Goal: Task Accomplishment & Management: Manage account settings

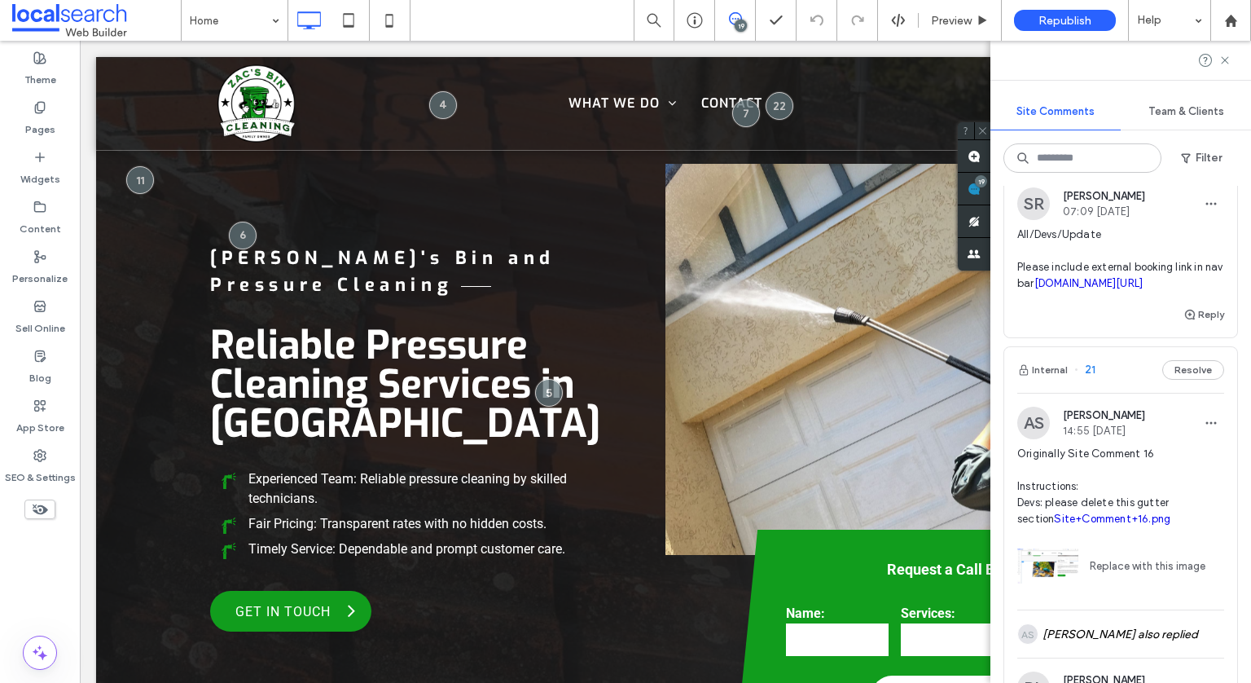
scroll to position [759, 0]
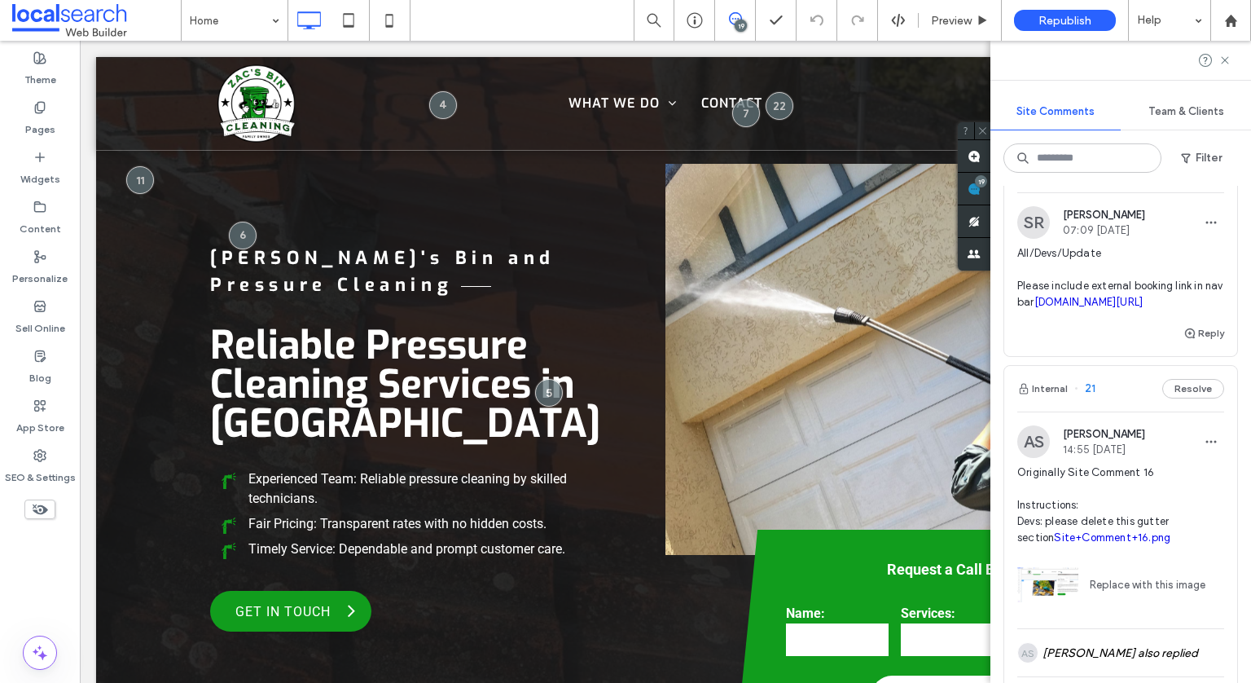
click at [1147, 310] on span "All/Devs/Update Please include external booking link in nav bar [DOMAIN_NAME][U…" at bounding box center [1121, 277] width 207 height 65
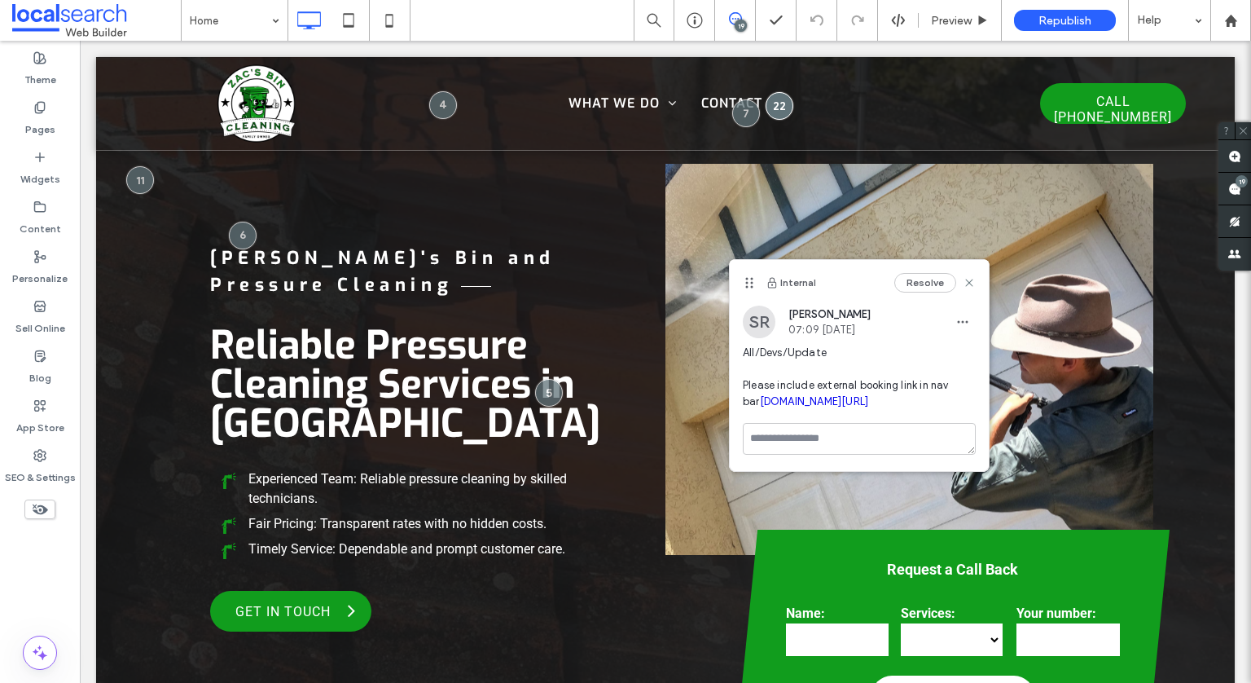
drag, startPoint x: 825, startPoint y: 75, endPoint x: 746, endPoint y: 284, distance: 223.0
click at [746, 284] on use at bounding box center [749, 283] width 7 height 11
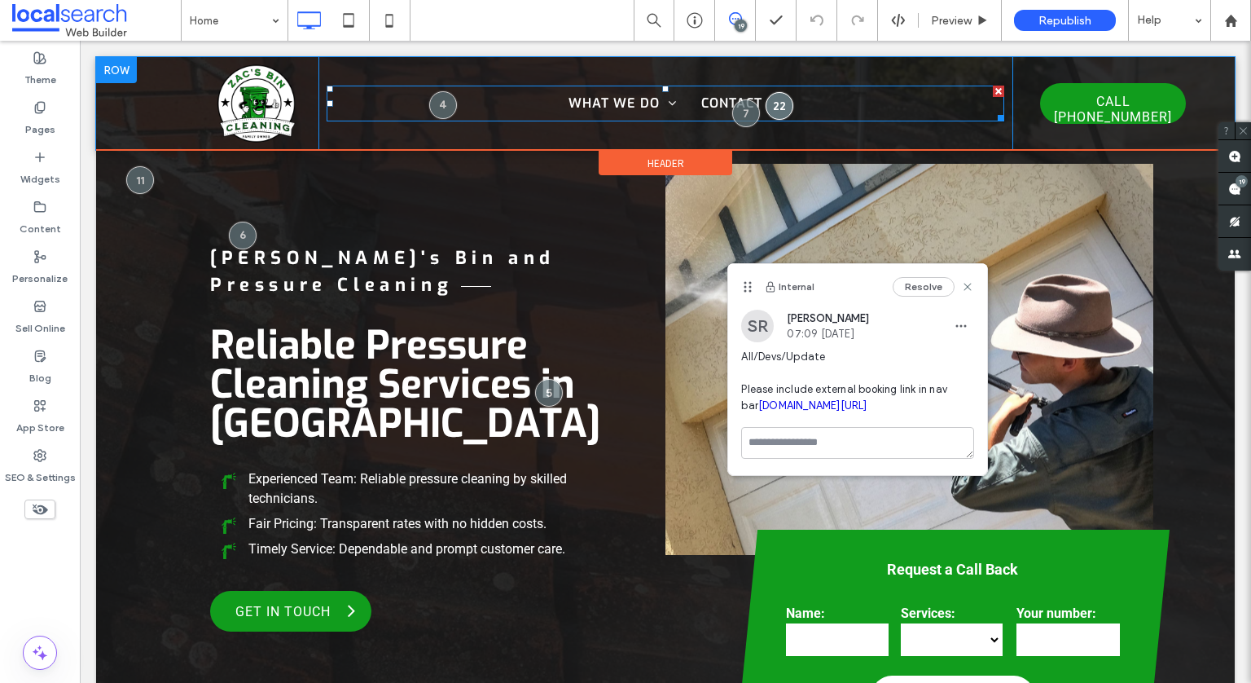
click at [849, 90] on nav "What We Do Pressure Cleaning Roof Cleaning Bin Cleaning House Washing Solar Pan…" at bounding box center [666, 104] width 679 height 36
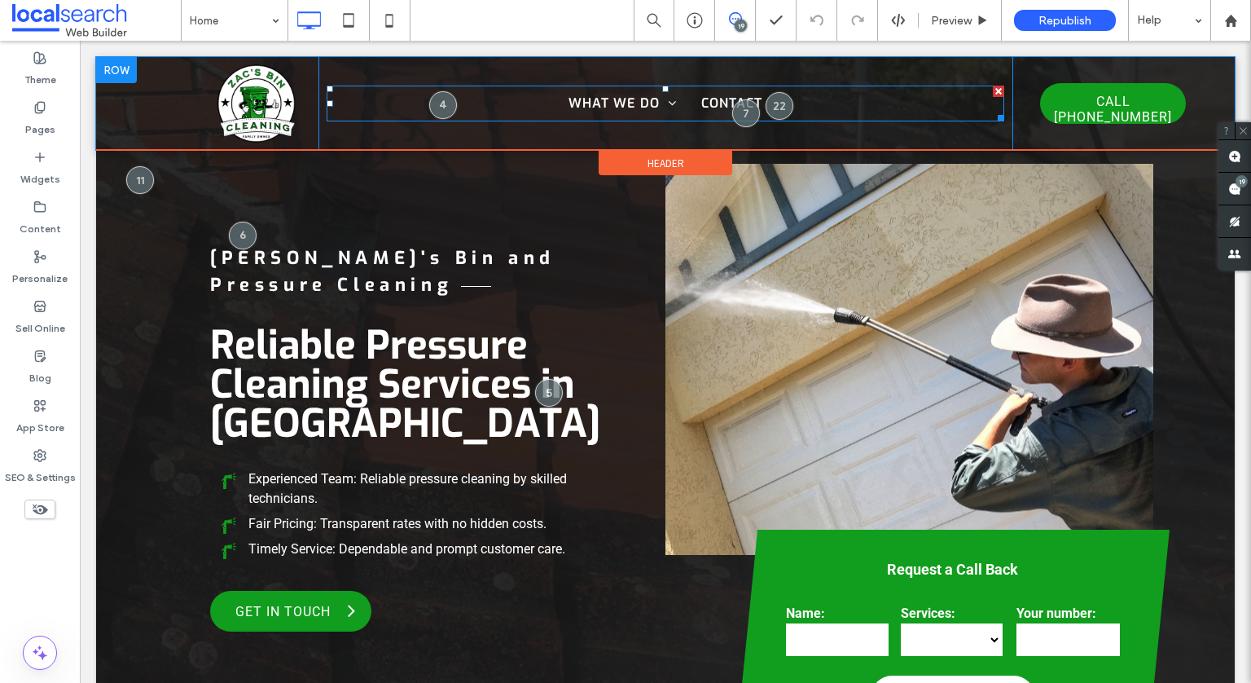
click at [794, 110] on nav "What We Do Pressure Cleaning Roof Cleaning Bin Cleaning House Washing Solar Pan…" at bounding box center [666, 104] width 679 height 36
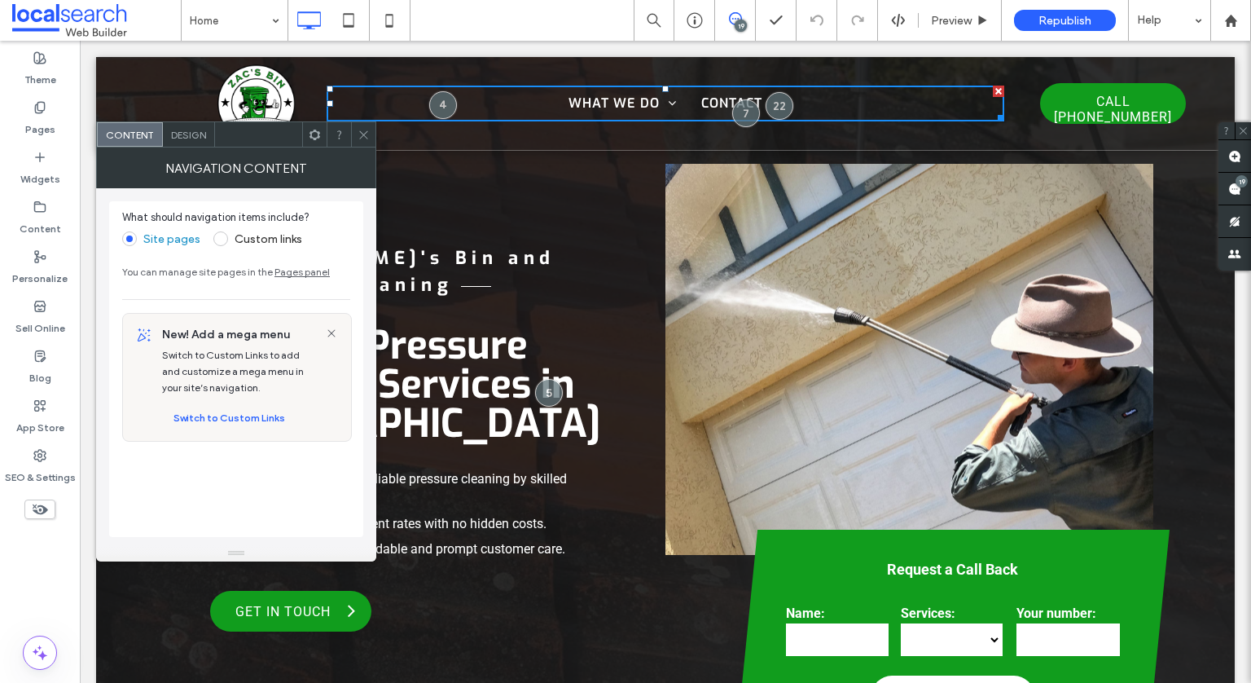
click at [179, 142] on div "Design" at bounding box center [189, 134] width 52 height 24
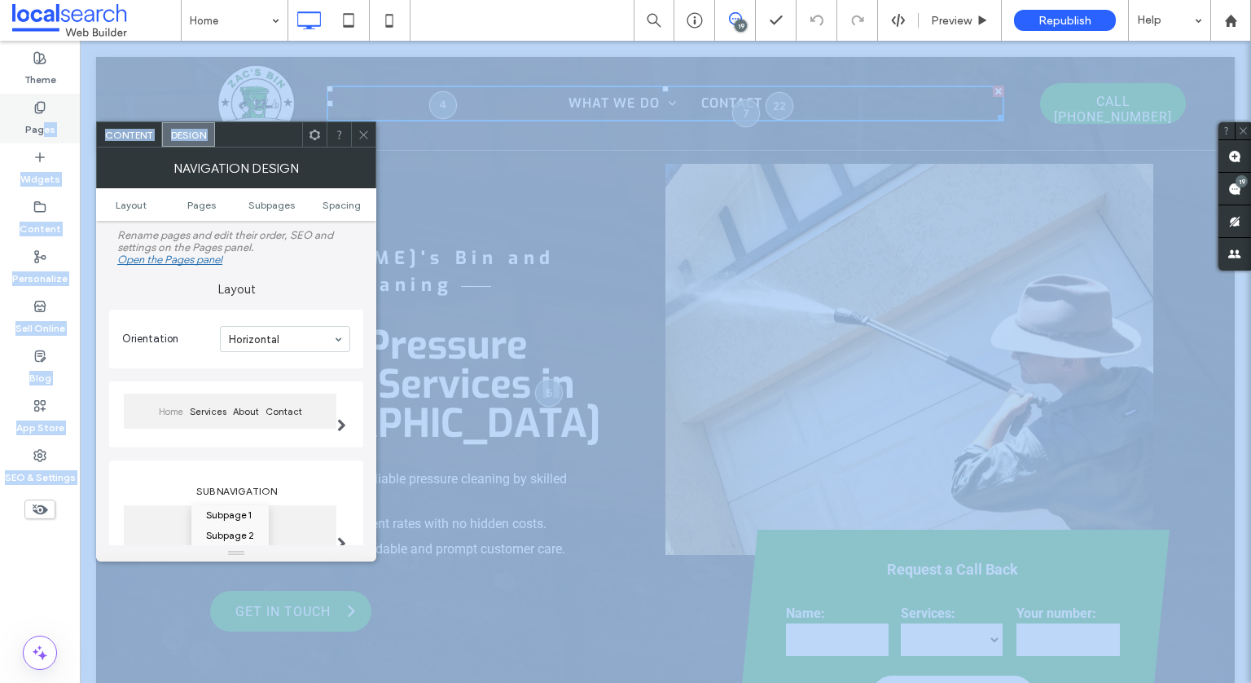
drag, startPoint x: 362, startPoint y: 133, endPoint x: 40, endPoint y: 131, distance: 321.8
click at [40, 131] on body ".wqwq-1{fill:#231f20;} .cls-1q, .cls-2q { fill-rule: evenodd; } .cls-2q { fill:…" at bounding box center [625, 341] width 1251 height 683
click at [361, 132] on icon at bounding box center [364, 135] width 12 height 12
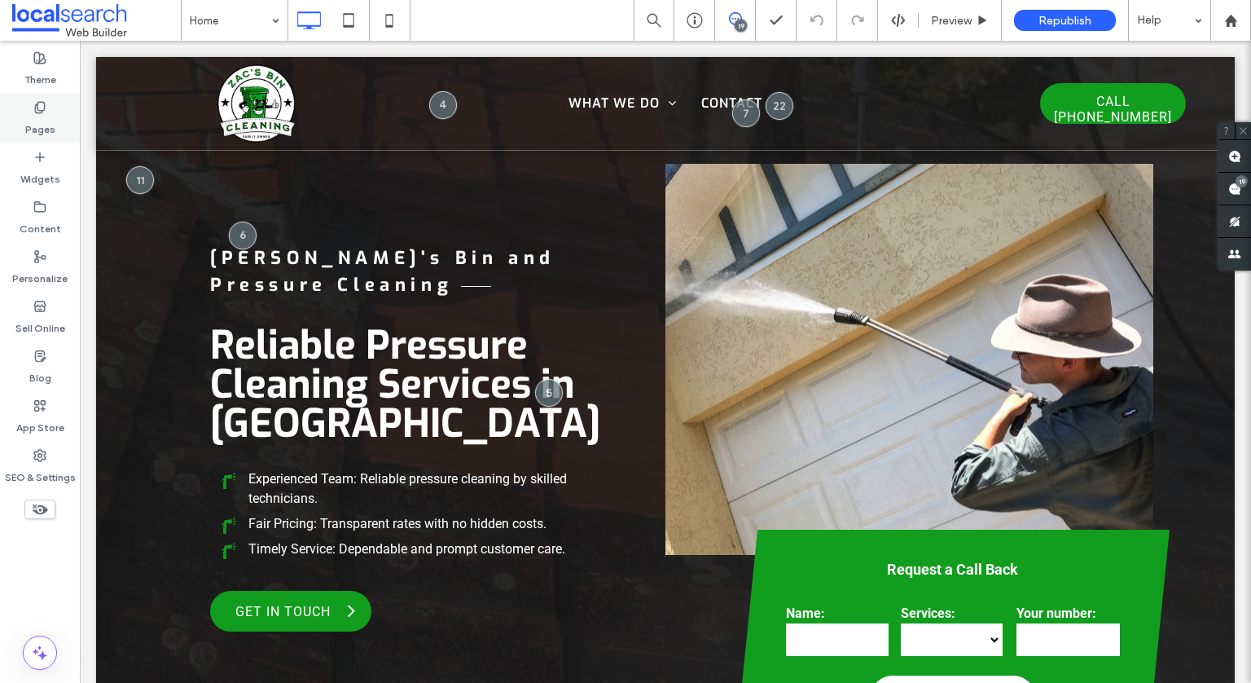
click at [24, 114] on div "Pages" at bounding box center [40, 119] width 80 height 50
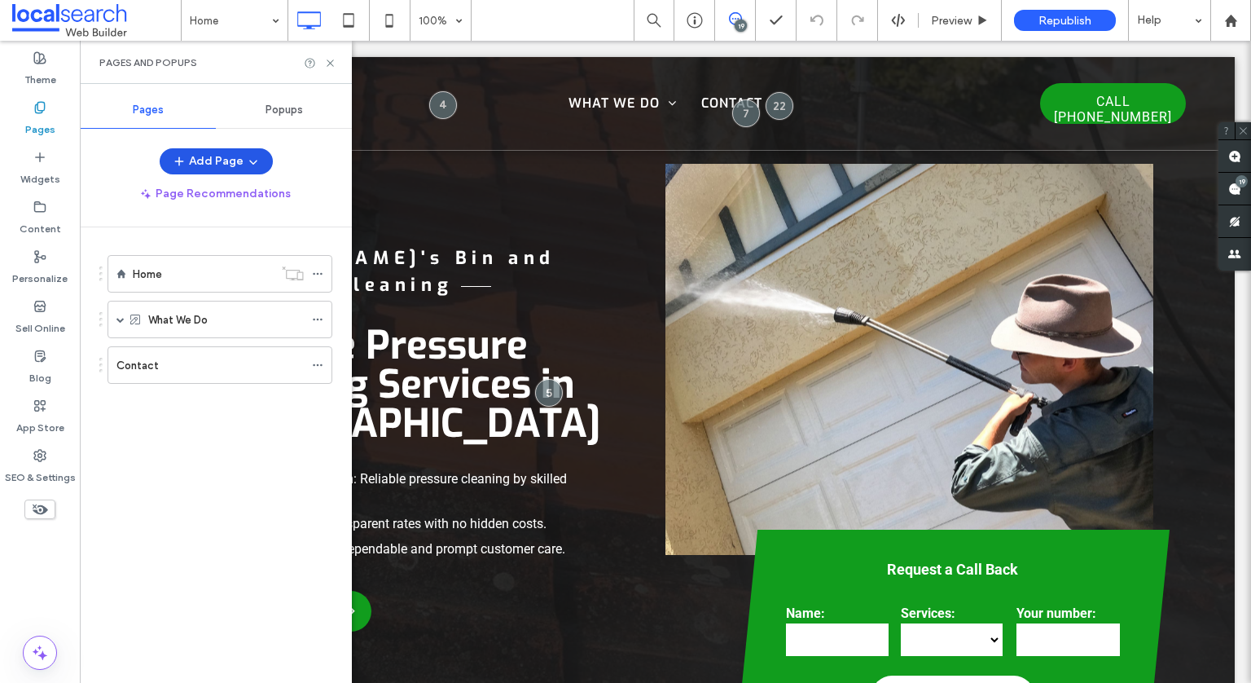
click at [261, 151] on button "Add Page" at bounding box center [216, 161] width 113 height 26
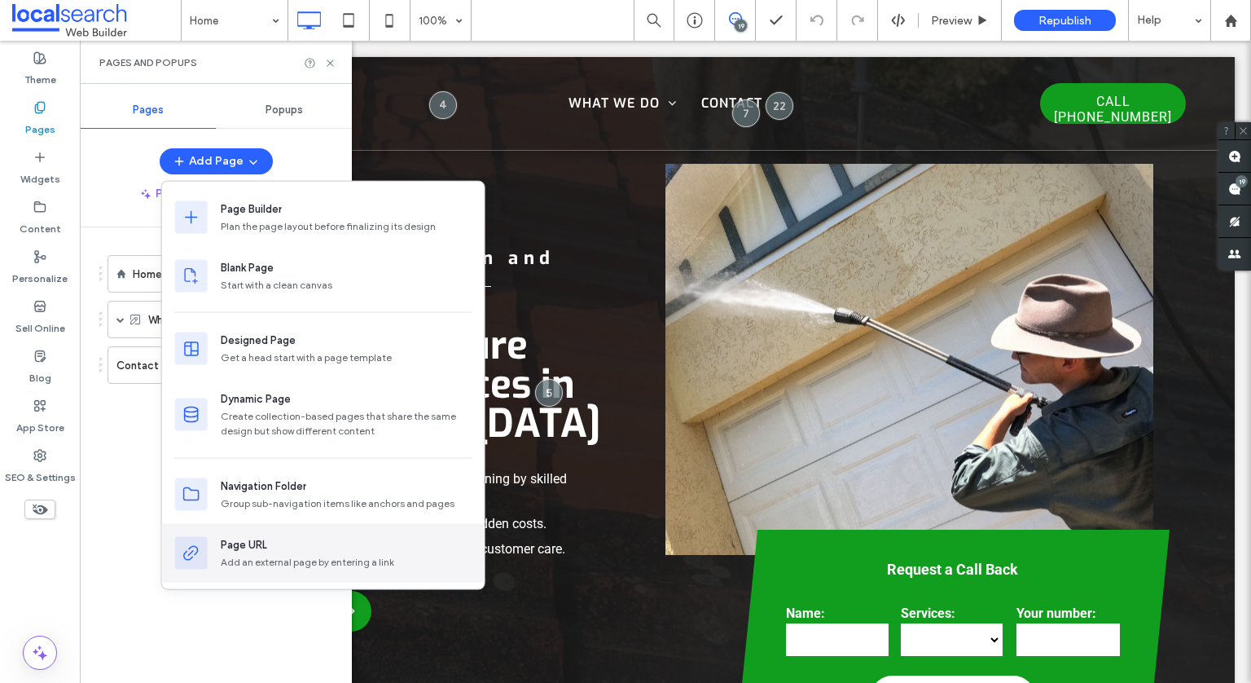
click at [265, 565] on div "Add an external page by entering a link" at bounding box center [346, 562] width 251 height 15
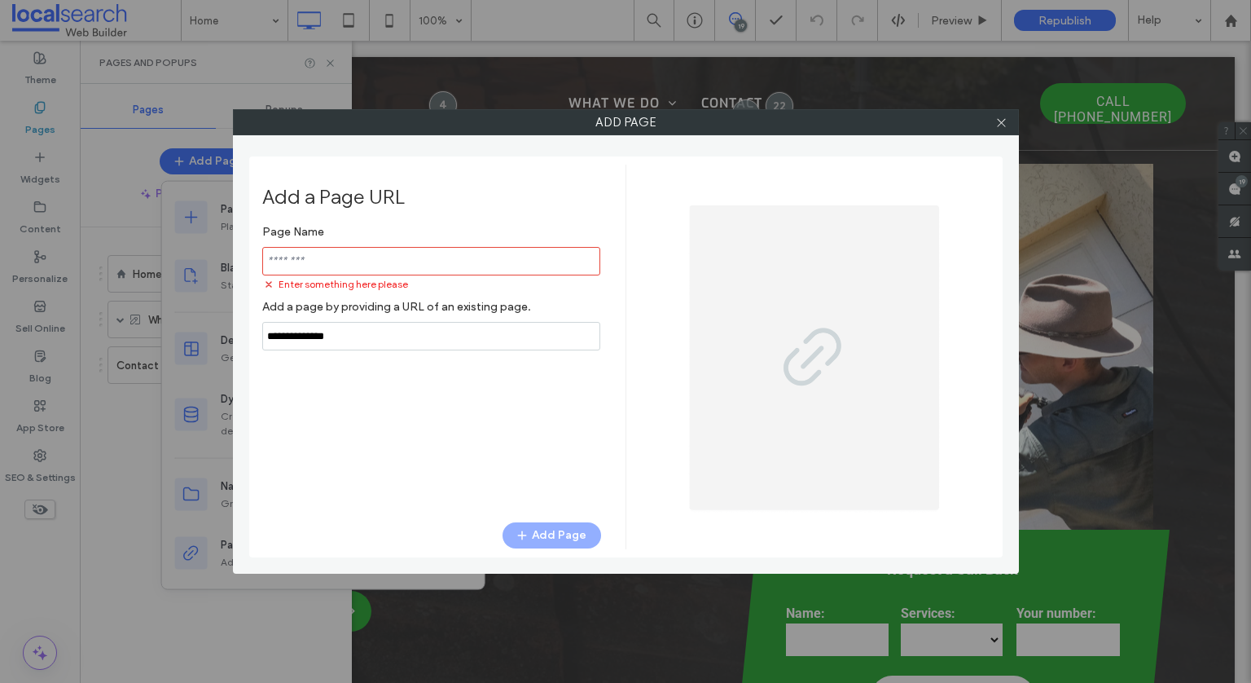
click at [428, 317] on div "Page Name Enter something here please Add a page by providing a URL of an exist…" at bounding box center [431, 284] width 339 height 134
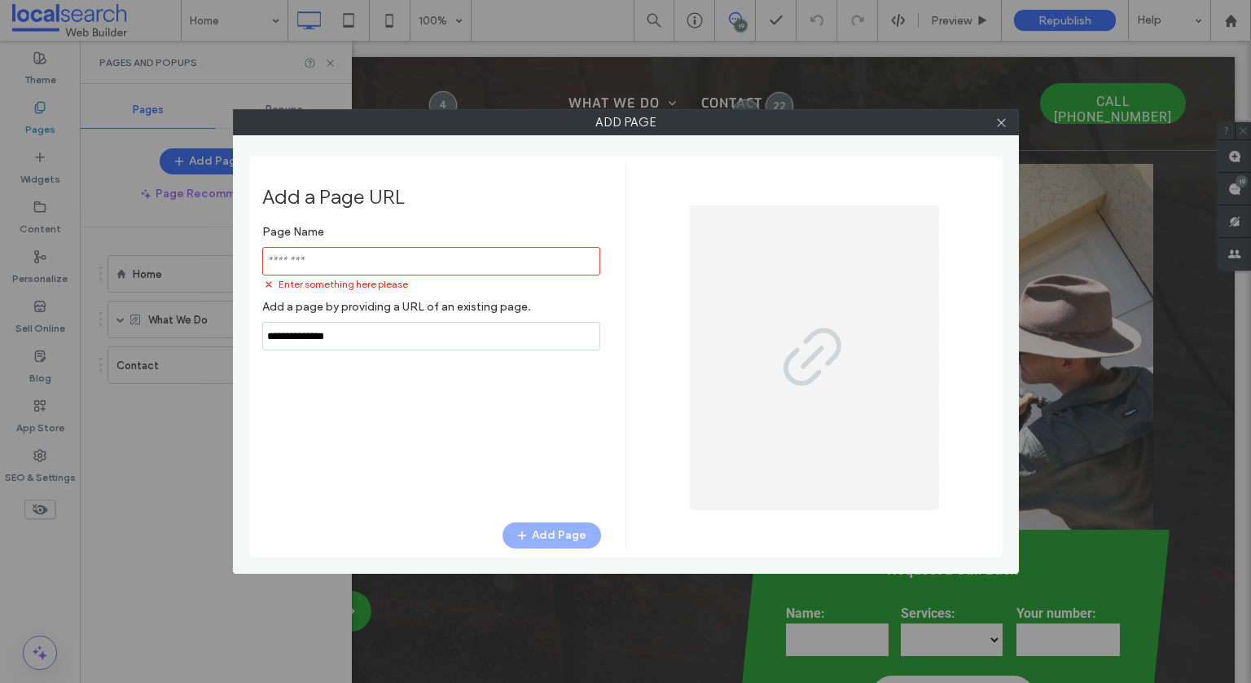
paste input "**********"
type input "**********"
drag, startPoint x: 495, startPoint y: 220, endPoint x: 455, endPoint y: 261, distance: 57.0
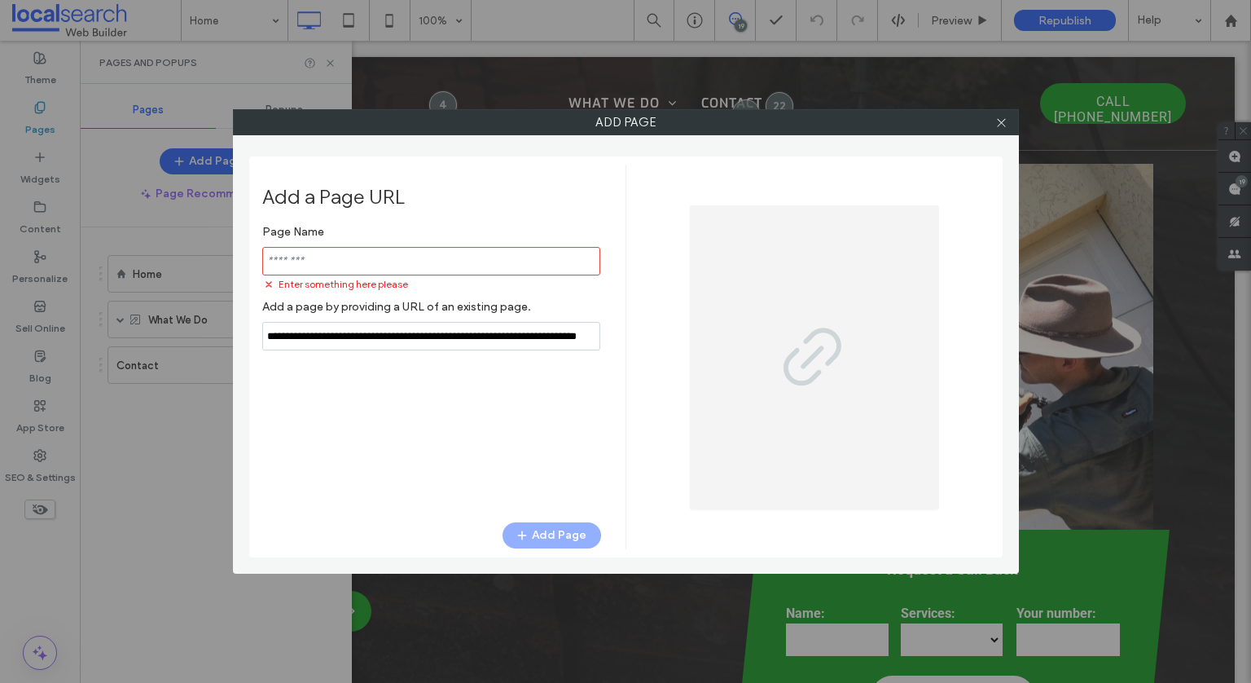
click at [455, 261] on div "Page Name Enter something here please" at bounding box center [431, 254] width 339 height 75
click at [455, 261] on input "notEmpty" at bounding box center [431, 261] width 338 height 29
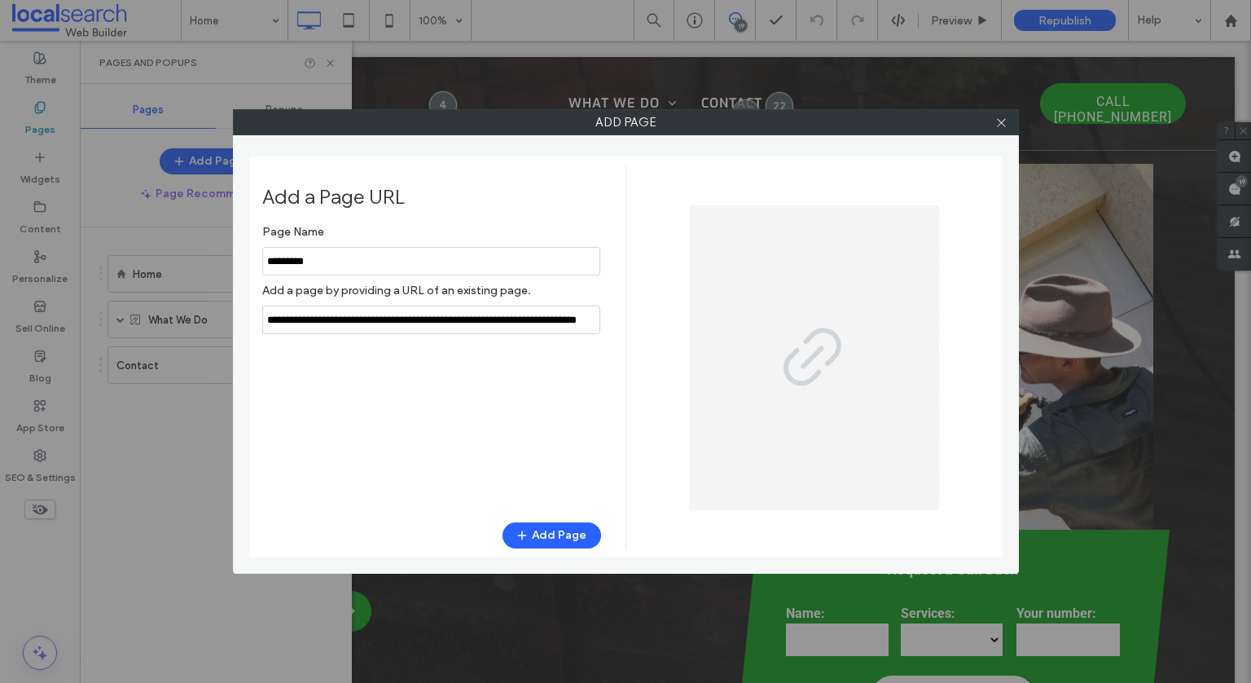
type input "*****"
type input "********"
click at [524, 530] on icon "button" at bounding box center [522, 535] width 13 height 13
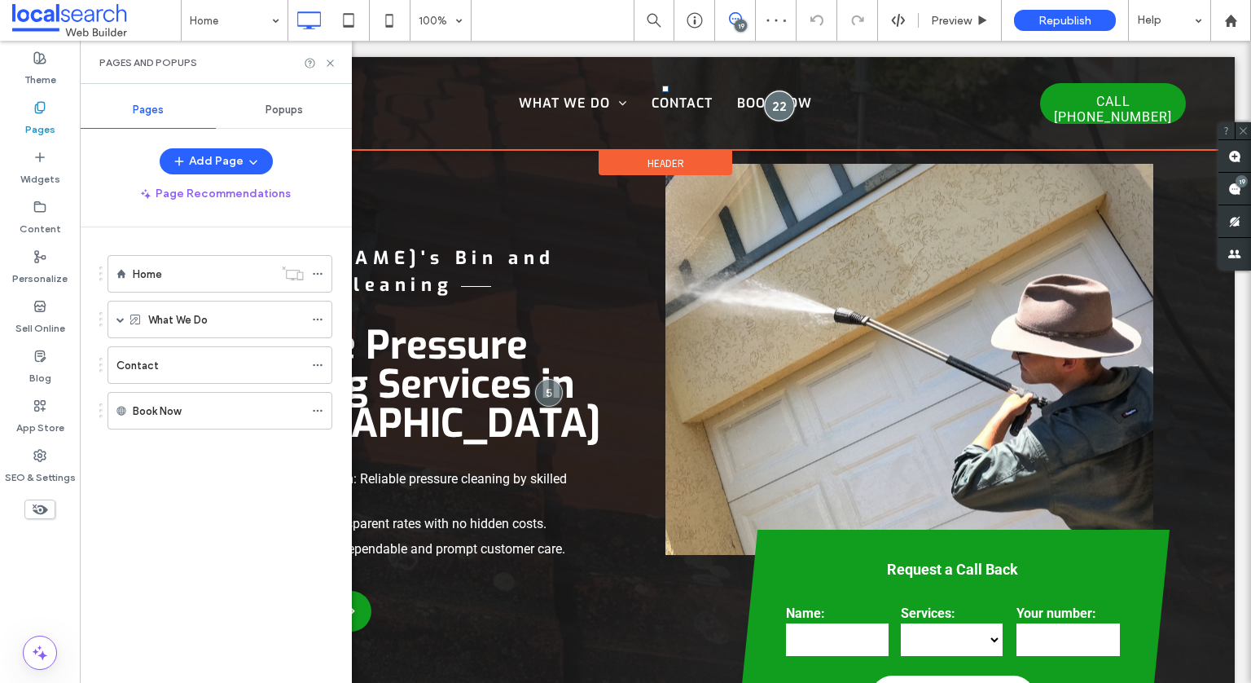
click at [779, 108] on div at bounding box center [780, 106] width 30 height 30
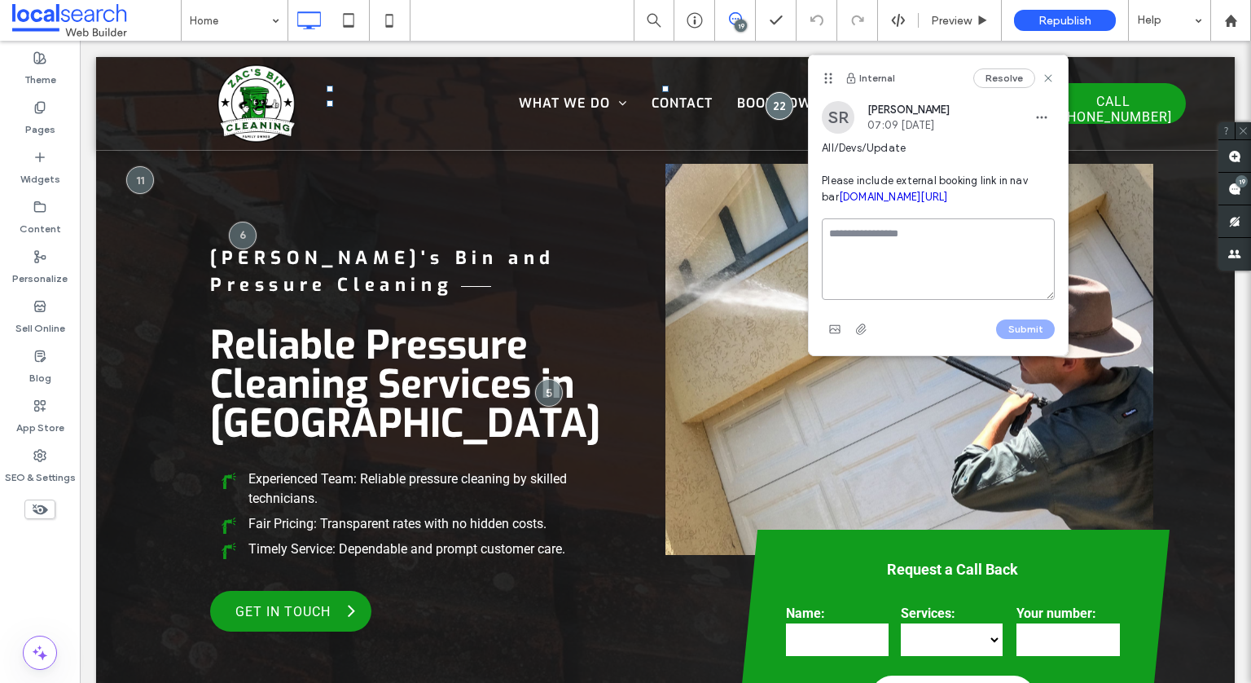
click at [870, 268] on textarea at bounding box center [938, 258] width 233 height 81
type textarea "**********"
click at [1013, 339] on button "Submit" at bounding box center [1025, 329] width 59 height 20
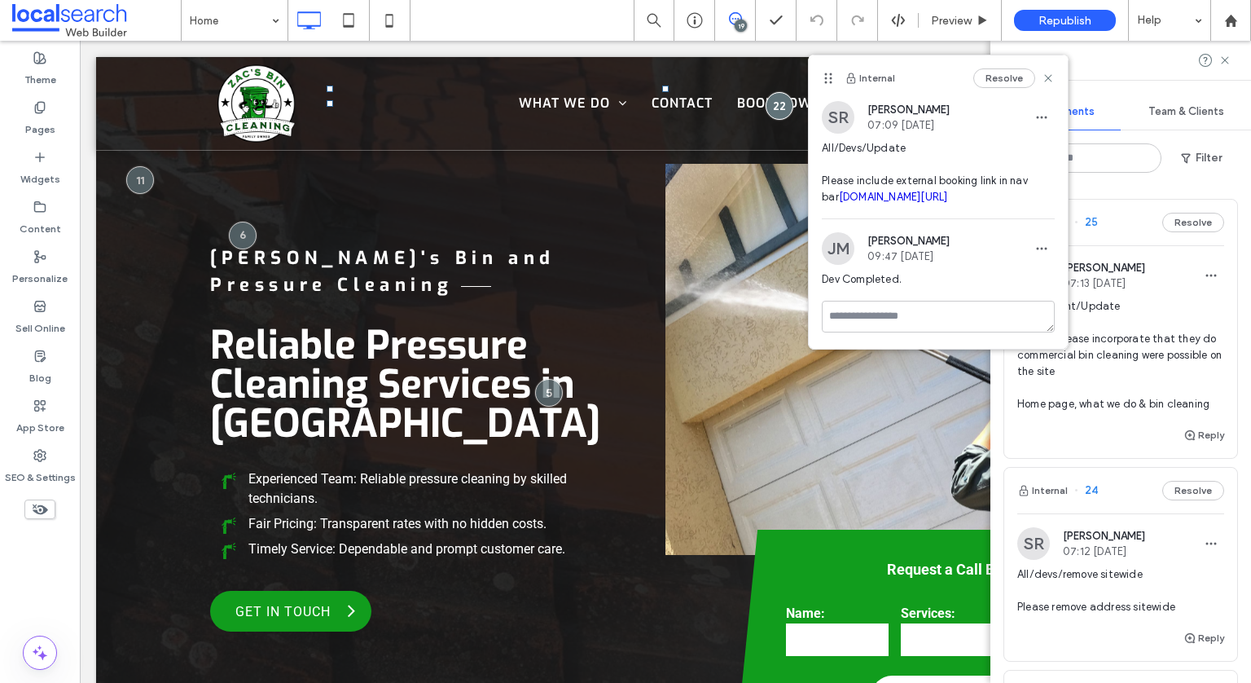
click at [991, 178] on span at bounding box center [974, 189] width 33 height 32
click at [1074, 392] on span "All/Content/Update Can we please incorporate that they do commercial bin cleani…" at bounding box center [1121, 355] width 207 height 114
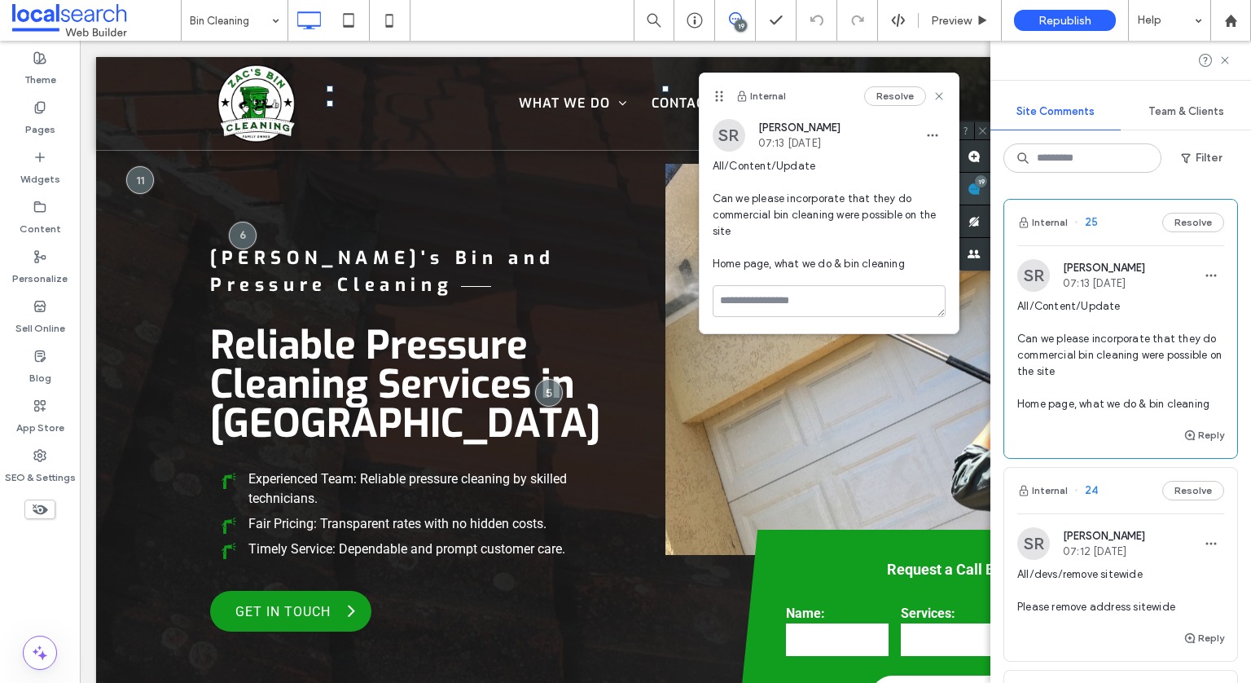
click at [991, 178] on span at bounding box center [974, 189] width 33 height 32
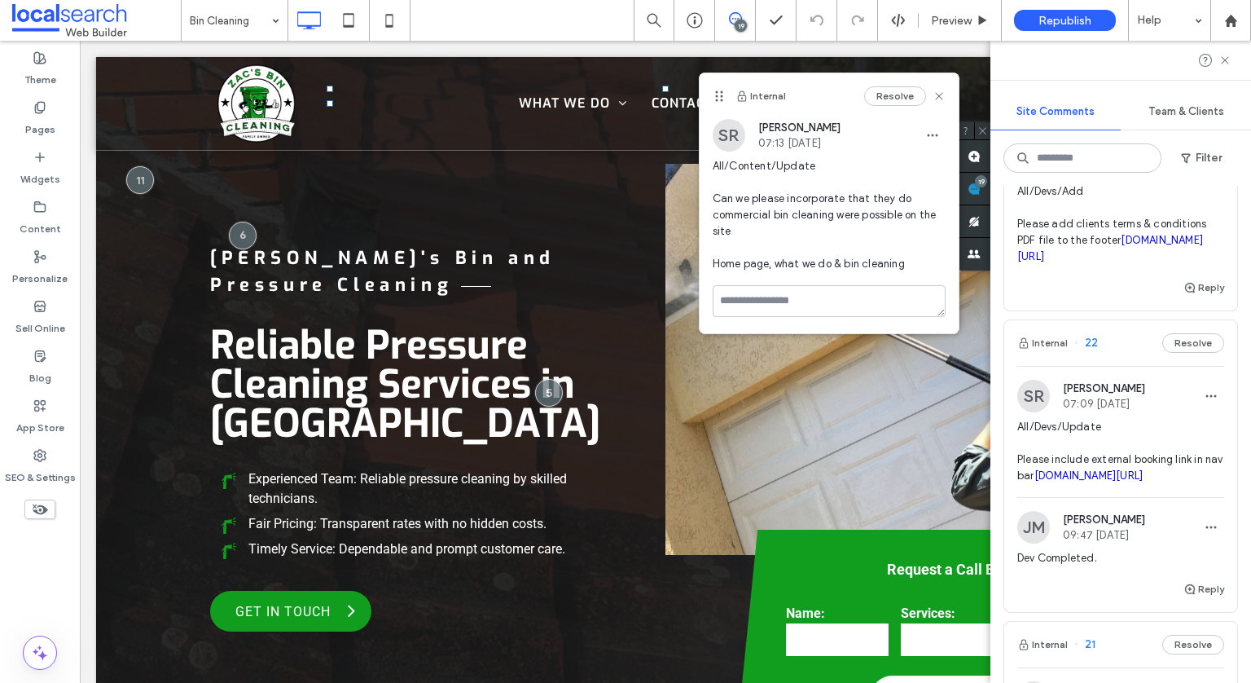
scroll to position [420, 0]
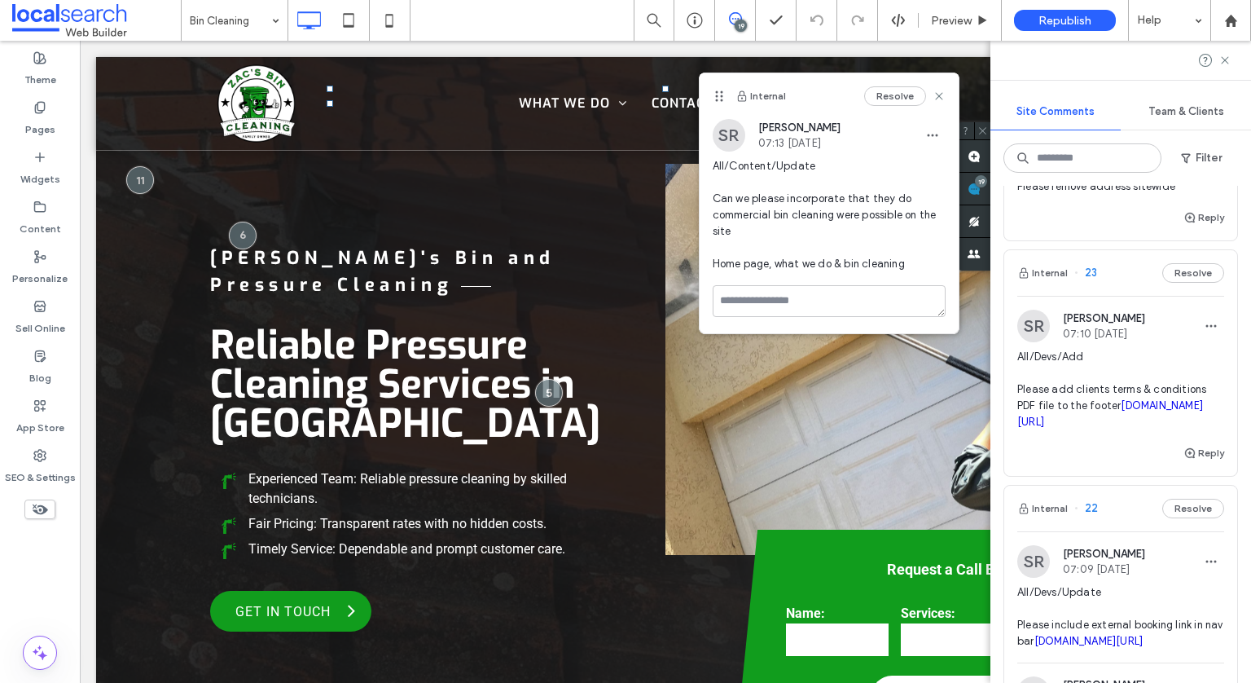
click at [1110, 374] on span "All/Devs/Add Please add clients terms & conditions PDF file to the footer [DOMA…" at bounding box center [1121, 389] width 207 height 81
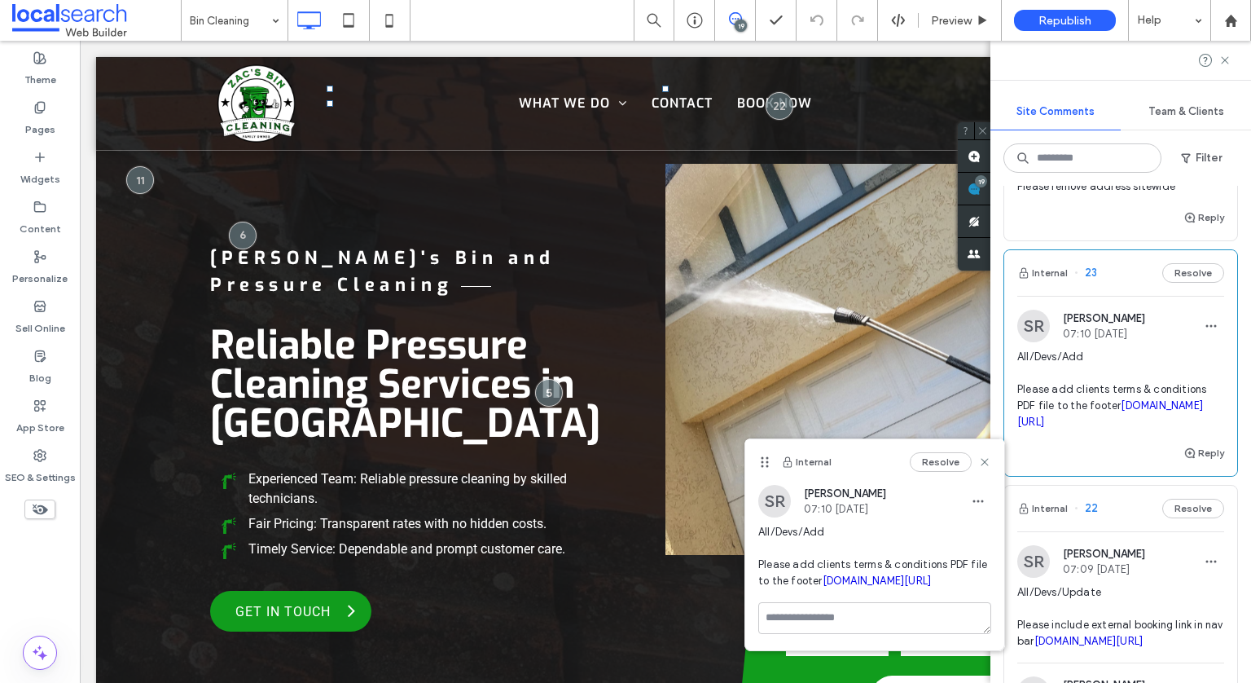
drag, startPoint x: 675, startPoint y: 447, endPoint x: 555, endPoint y: 441, distance: 119.9
click at [759, 455] on icon at bounding box center [765, 461] width 13 height 13
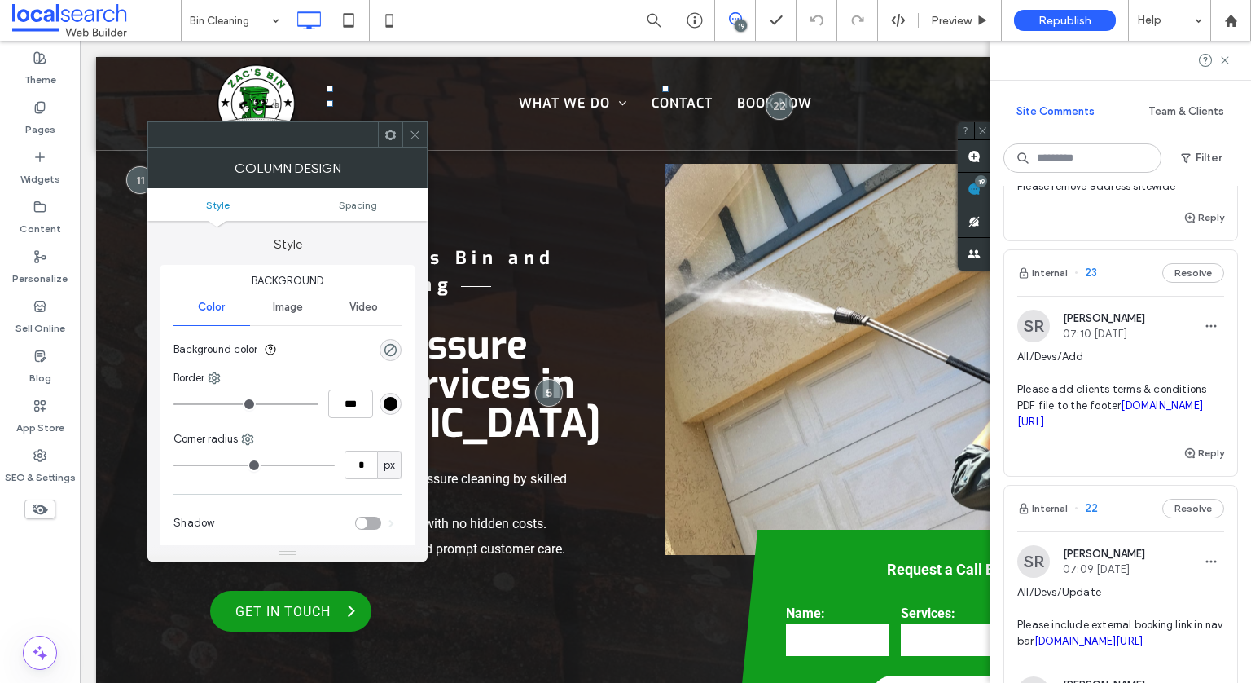
click at [421, 136] on div at bounding box center [414, 134] width 24 height 24
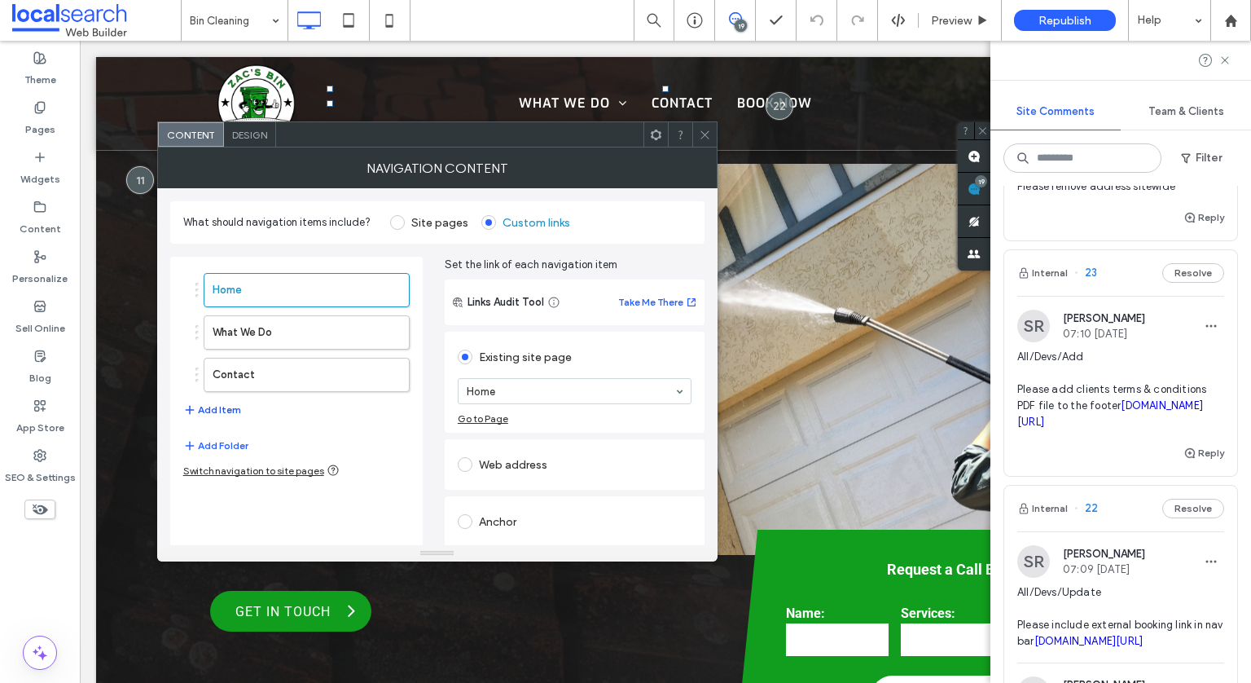
click at [192, 406] on icon "button" at bounding box center [189, 409] width 13 height 13
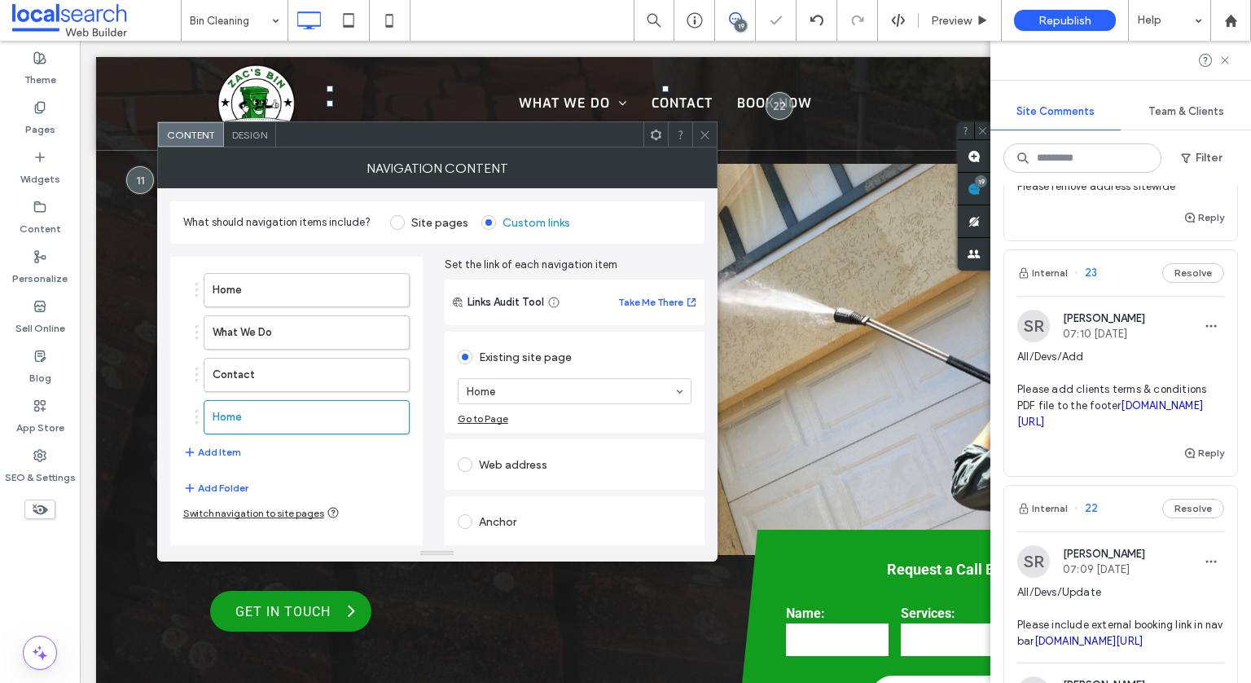
scroll to position [59, 0]
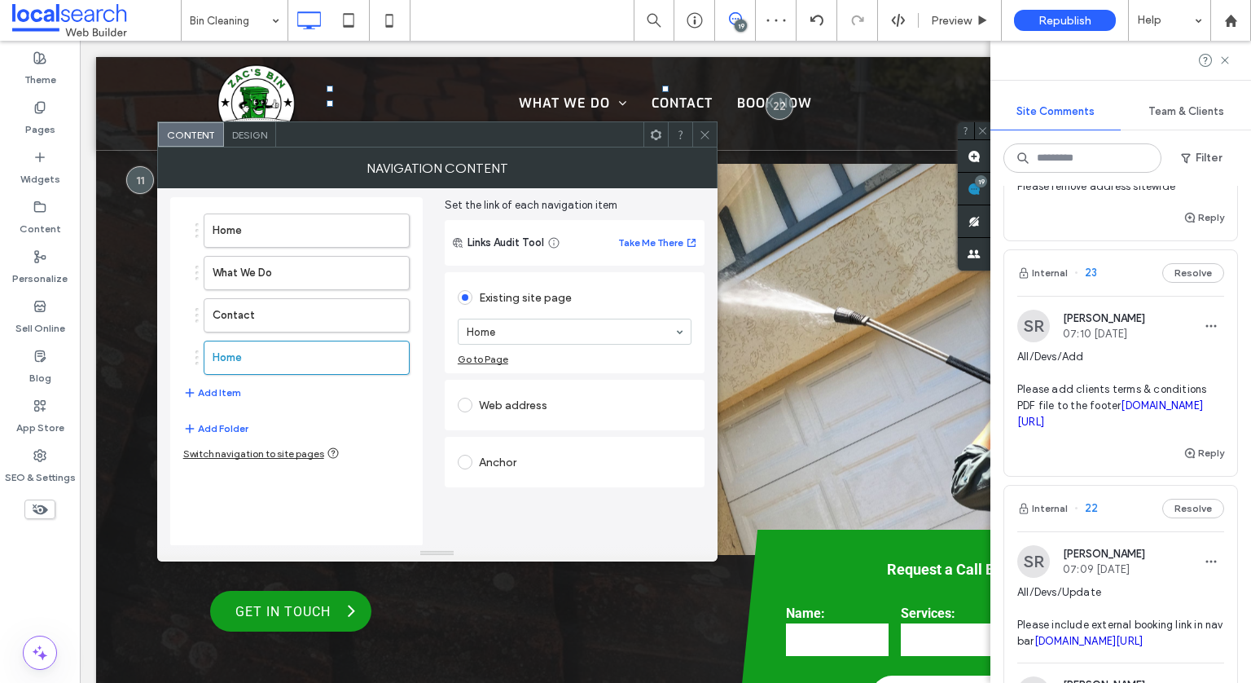
click at [521, 399] on div "Web address" at bounding box center [575, 405] width 234 height 26
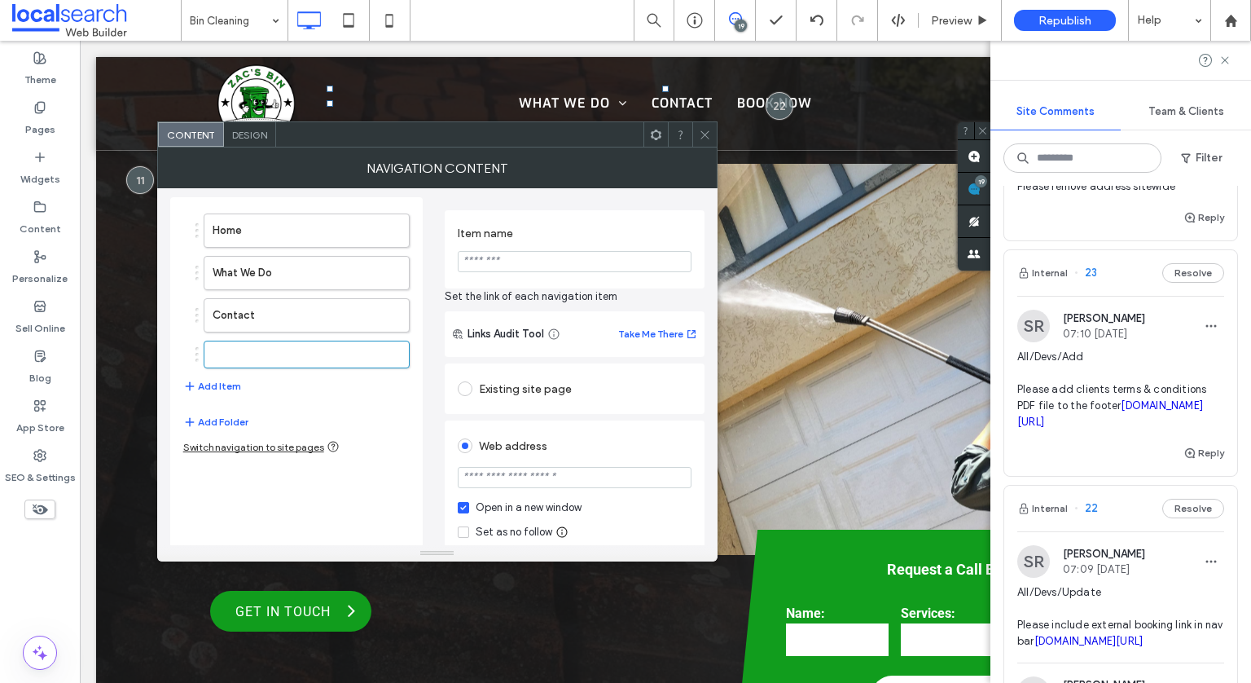
click at [464, 530] on icon at bounding box center [463, 532] width 6 height 5
click at [526, 468] on input "url" at bounding box center [575, 477] width 234 height 21
paste input "**********"
type input "**********"
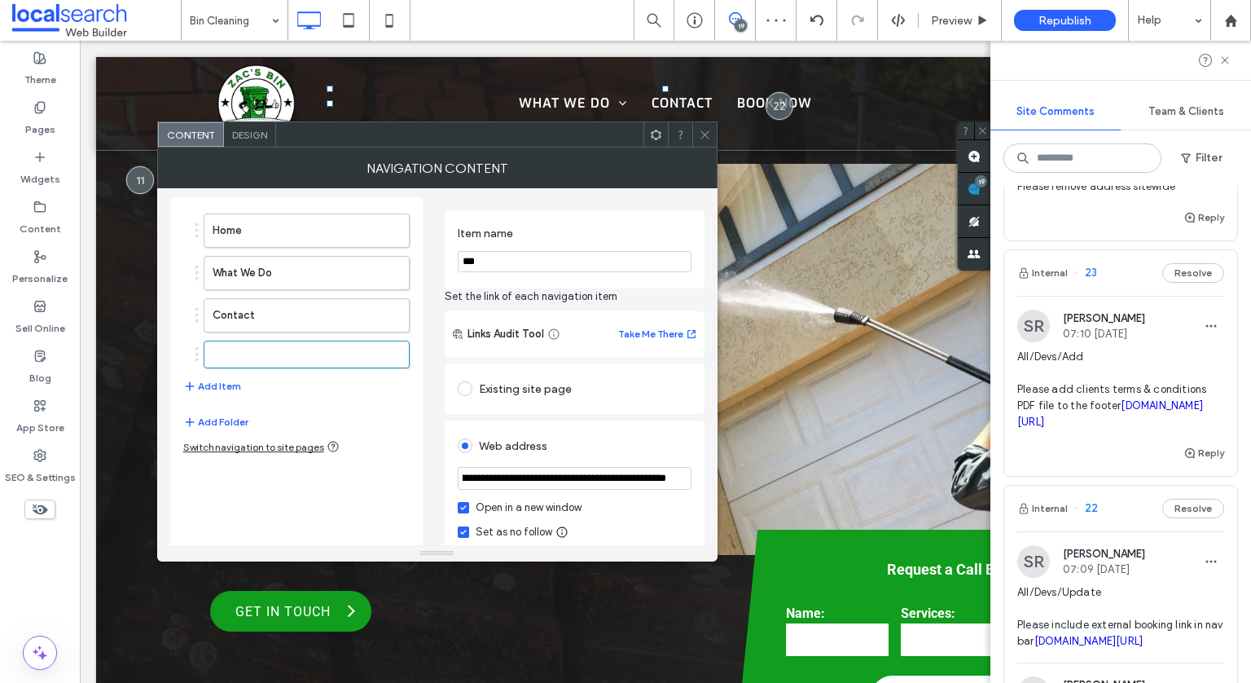
scroll to position [0, 0]
click at [542, 270] on input "***" at bounding box center [575, 261] width 234 height 21
type input "**********"
click at [588, 292] on span "Set the link of each navigation item" at bounding box center [575, 296] width 260 height 16
click at [709, 135] on icon at bounding box center [705, 135] width 12 height 12
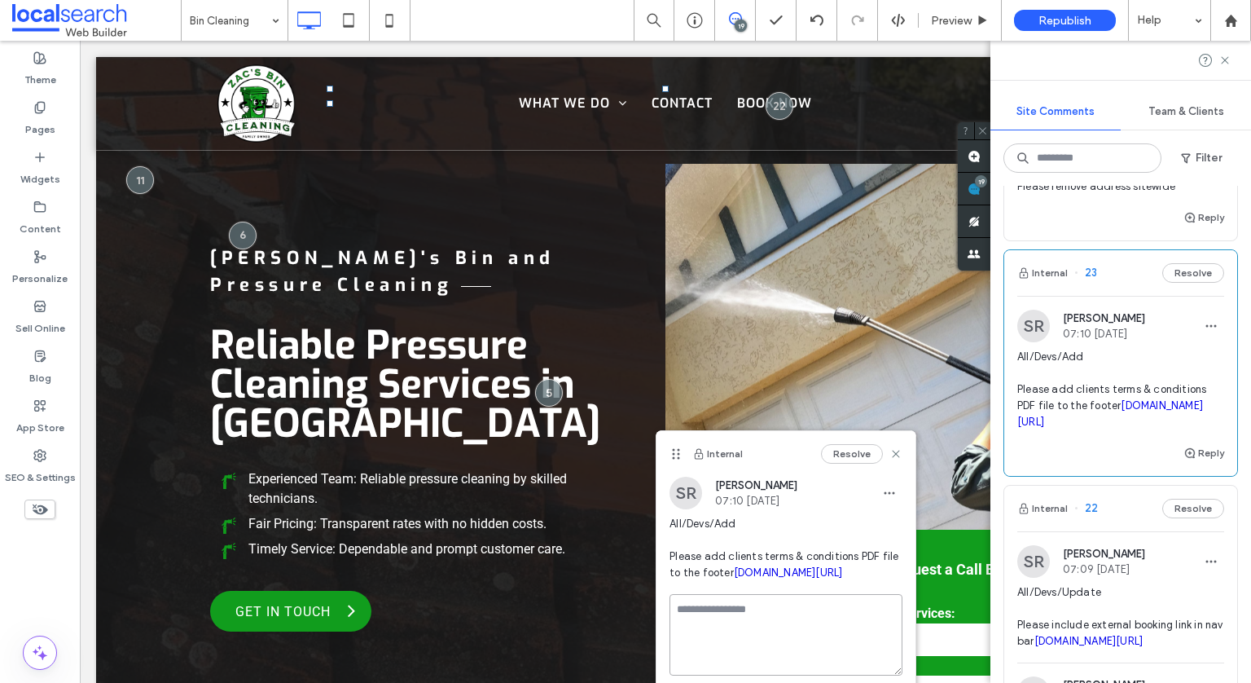
click at [712, 636] on textarea at bounding box center [786, 634] width 233 height 81
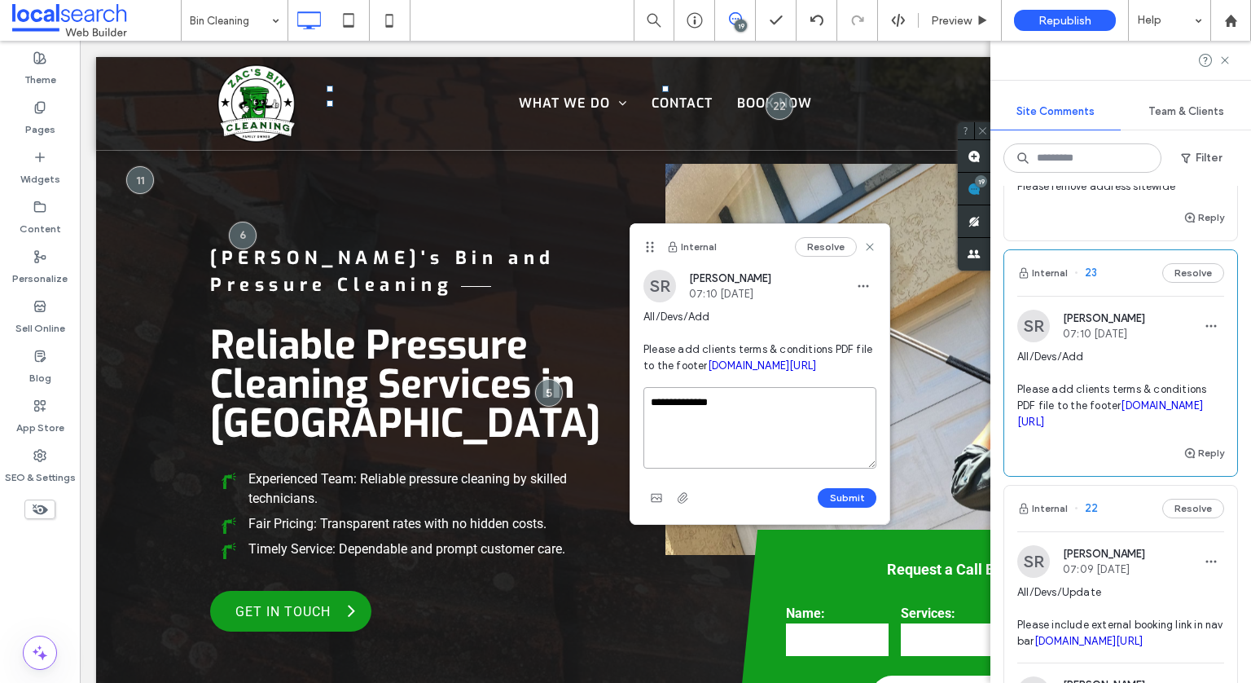
drag, startPoint x: 678, startPoint y: 454, endPoint x: 650, endPoint y: 236, distance: 219.3
click at [650, 242] on use at bounding box center [650, 247] width 7 height 11
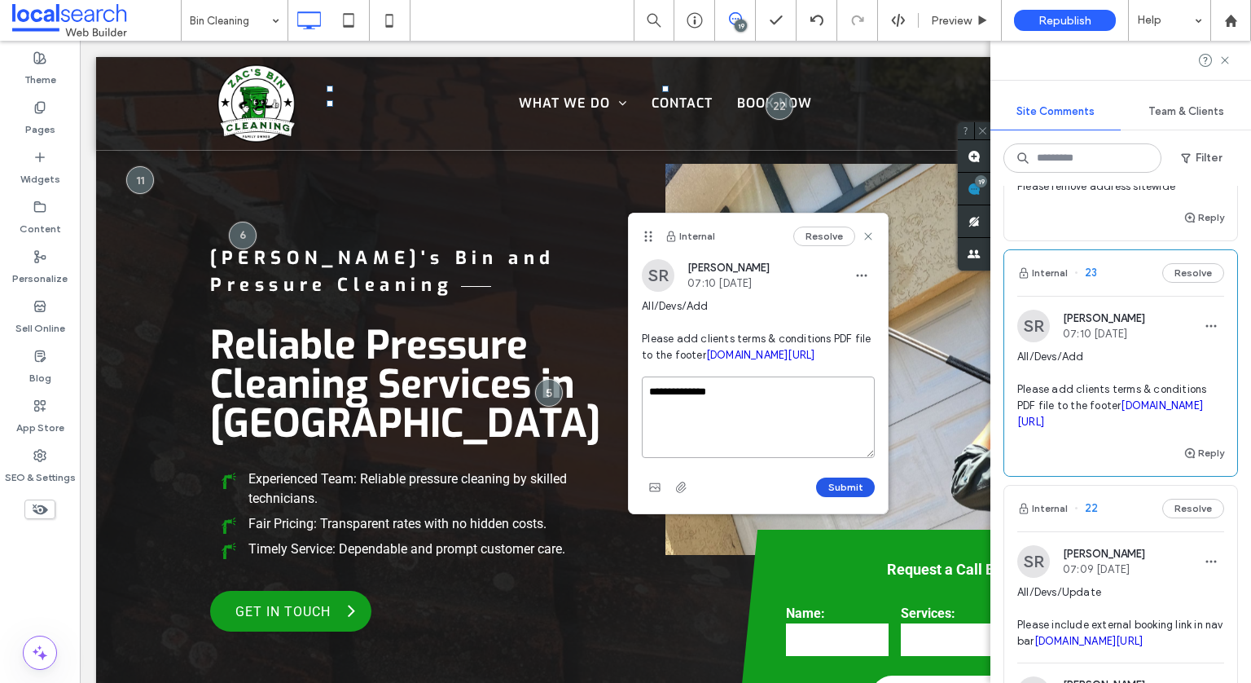
type textarea "**********"
click at [838, 497] on button "Submit" at bounding box center [845, 487] width 59 height 20
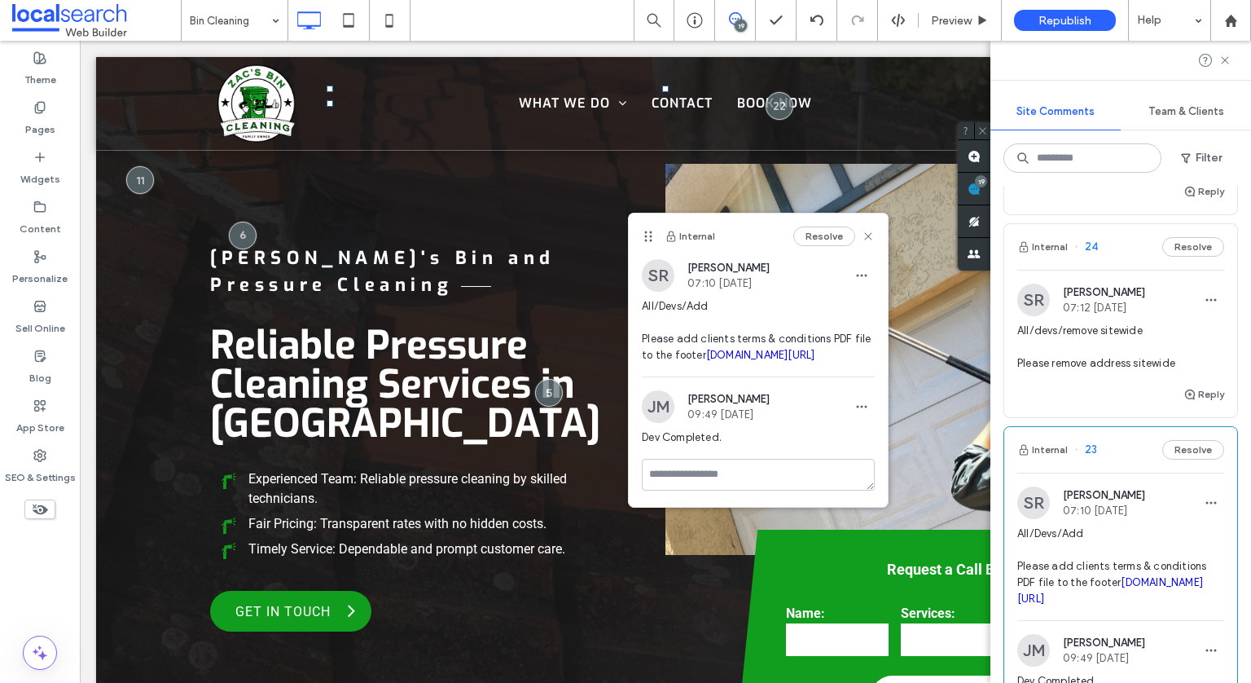
scroll to position [240, 0]
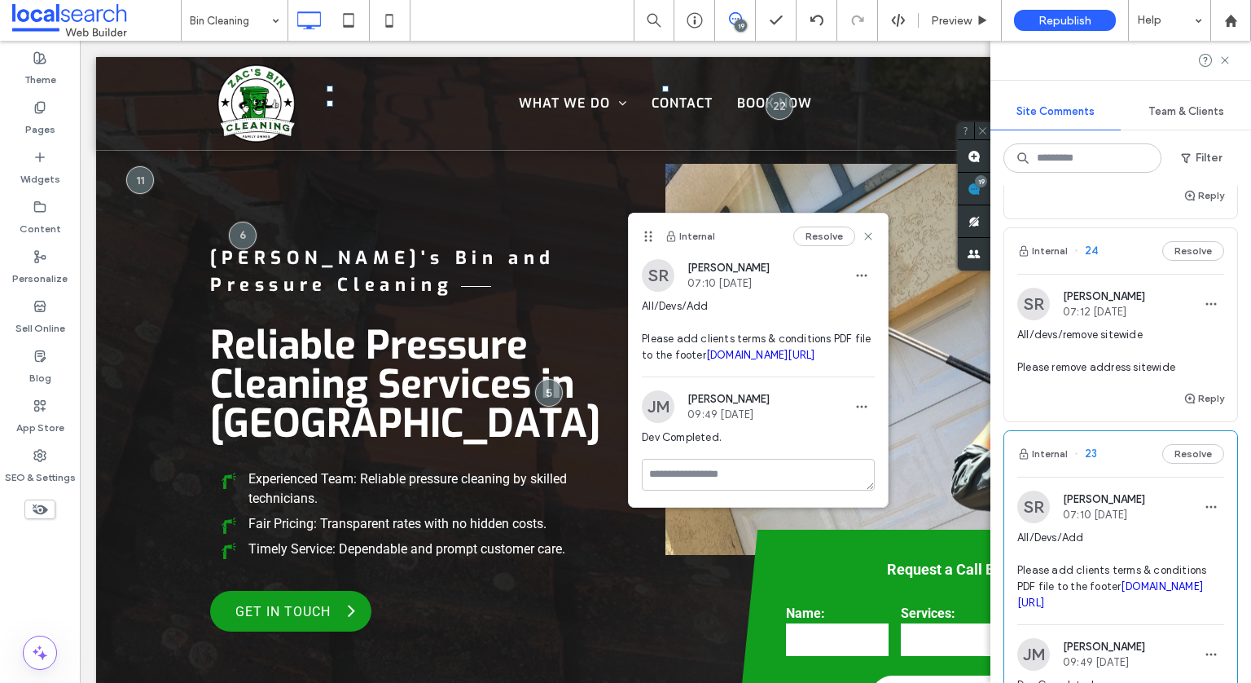
click at [1157, 341] on span "All/devs/remove sitewide Please remove address sitewide" at bounding box center [1121, 351] width 207 height 49
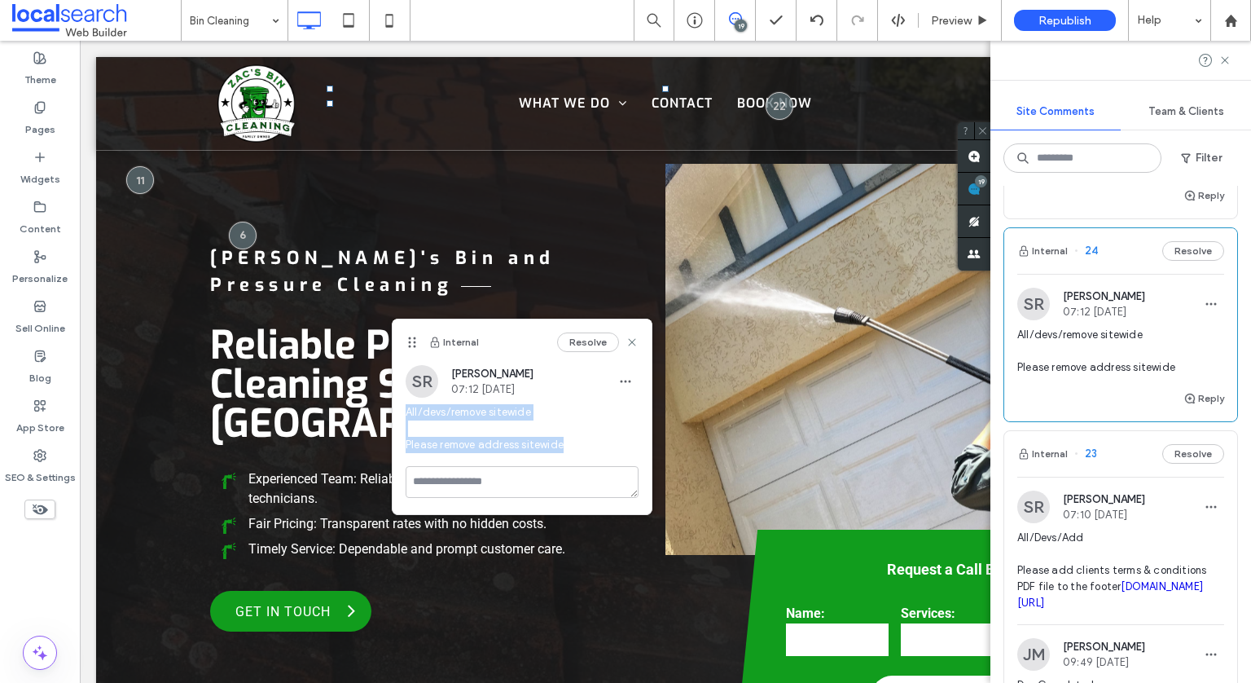
drag, startPoint x: 596, startPoint y: 442, endPoint x: 398, endPoint y: 416, distance: 199.6
click at [398, 416] on div "SR [PERSON_NAME] 07:12 [DATE] All/devs/remove sitewide Please remove address si…" at bounding box center [522, 415] width 259 height 101
copy span "All/devs/remove sitewide Please remove address sitewide"
click at [743, 20] on div "19" at bounding box center [741, 26] width 12 height 12
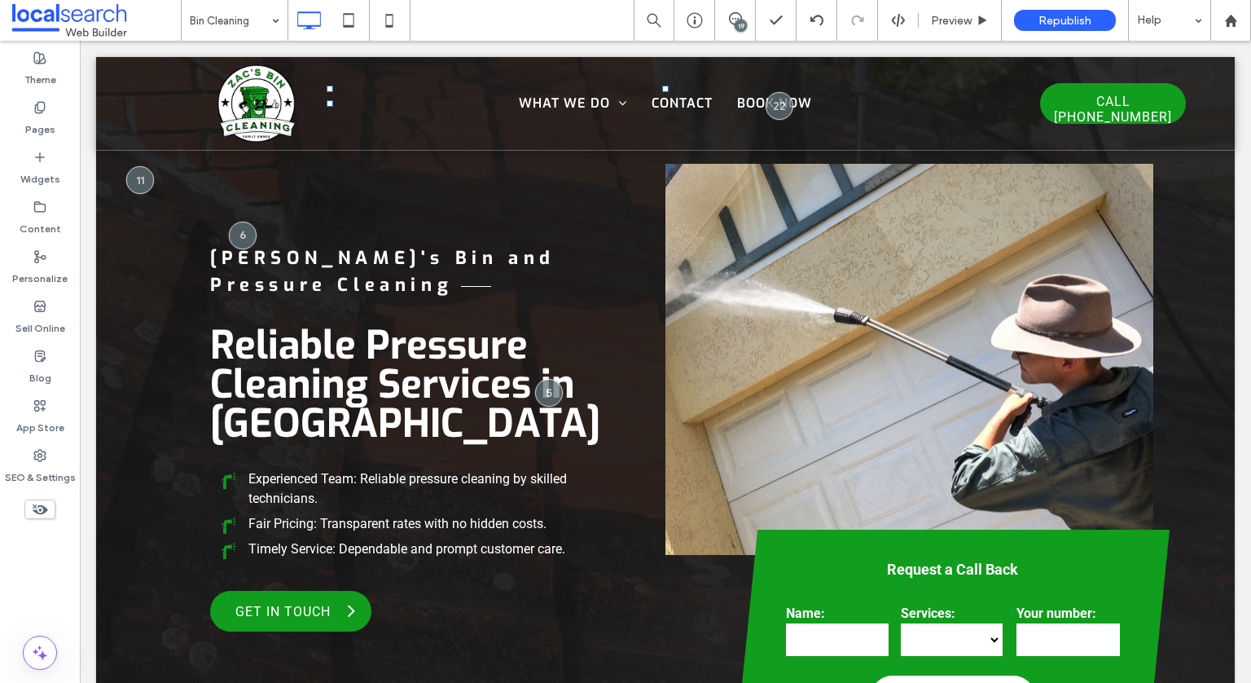
scroll to position [0, 0]
click at [743, 20] on div "19" at bounding box center [741, 26] width 12 height 12
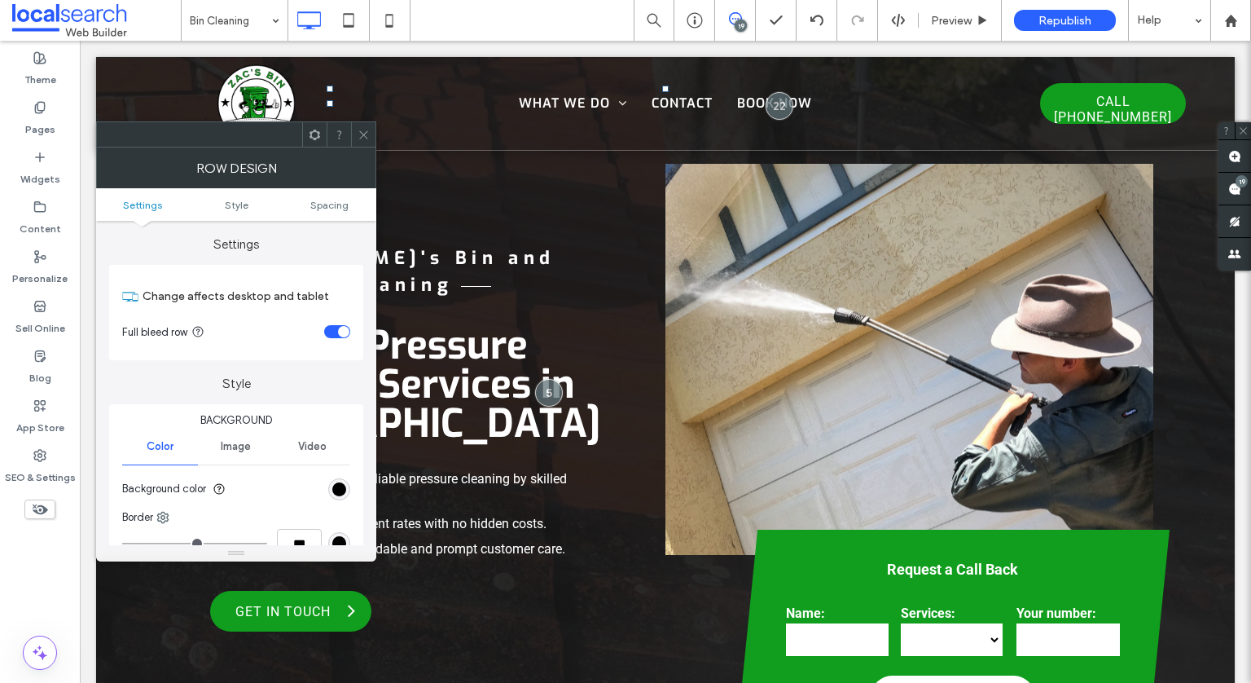
click at [375, 136] on div at bounding box center [363, 134] width 24 height 24
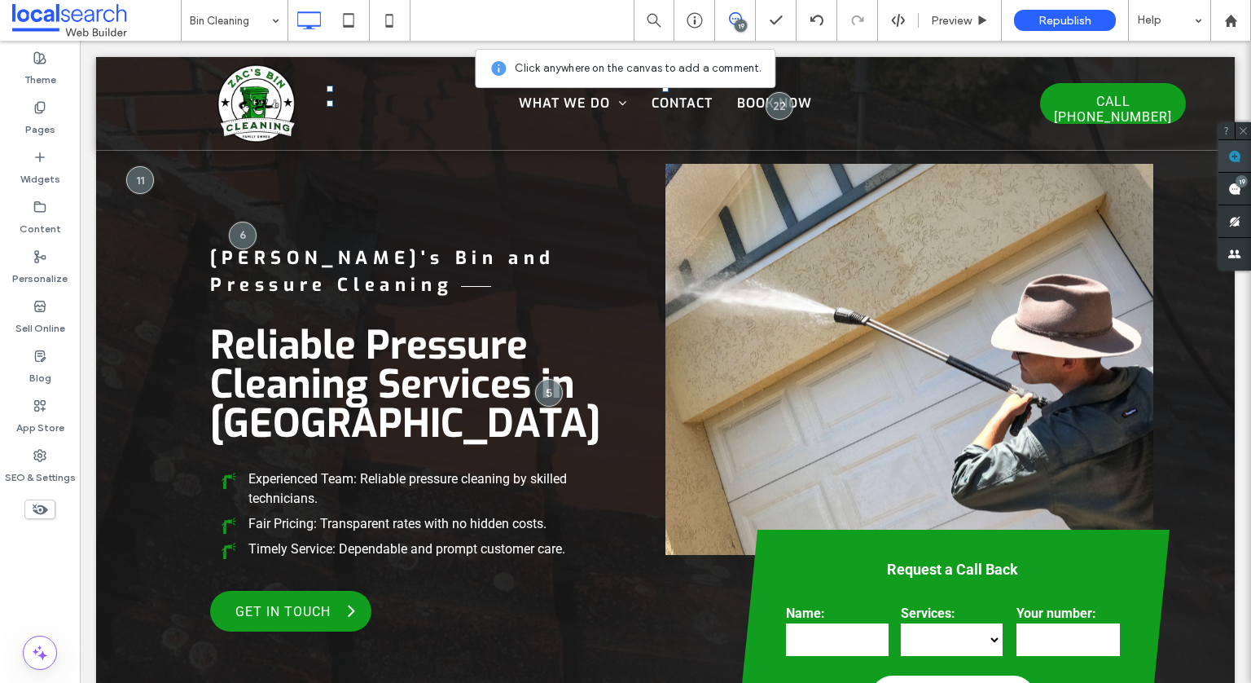
click at [1238, 161] on use at bounding box center [1235, 156] width 13 height 13
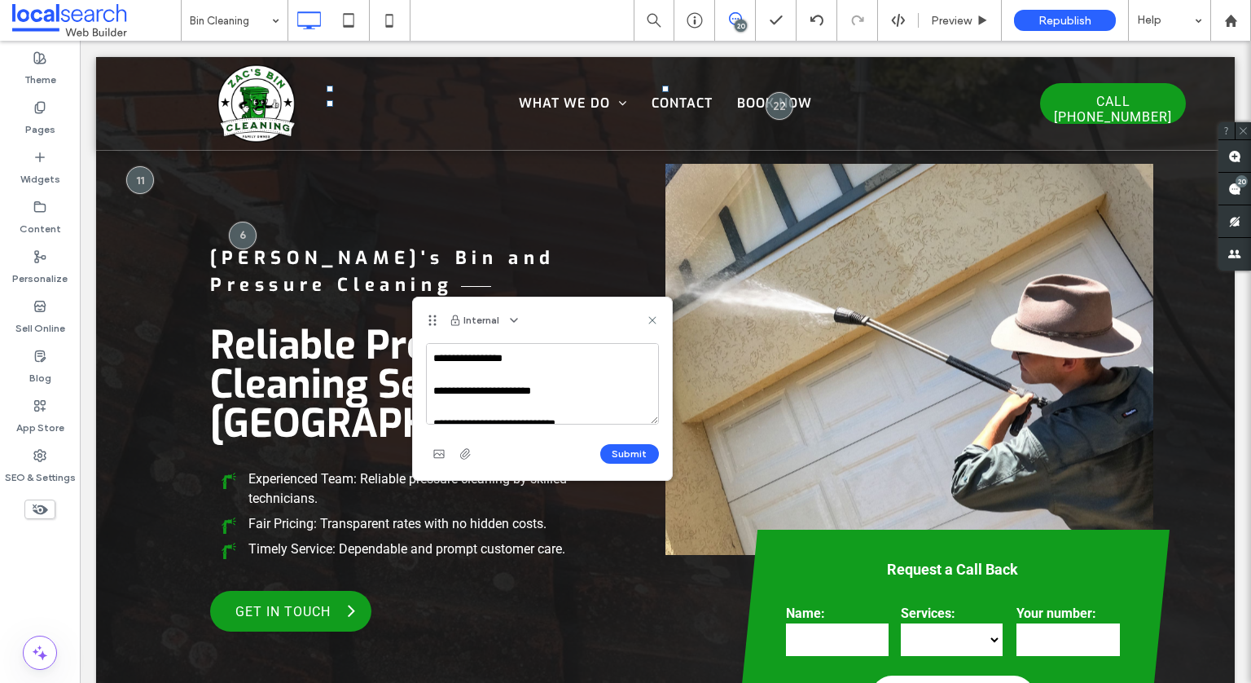
scroll to position [7, 0]
type textarea "**********"
click at [626, 458] on button "Submit" at bounding box center [629, 454] width 59 height 20
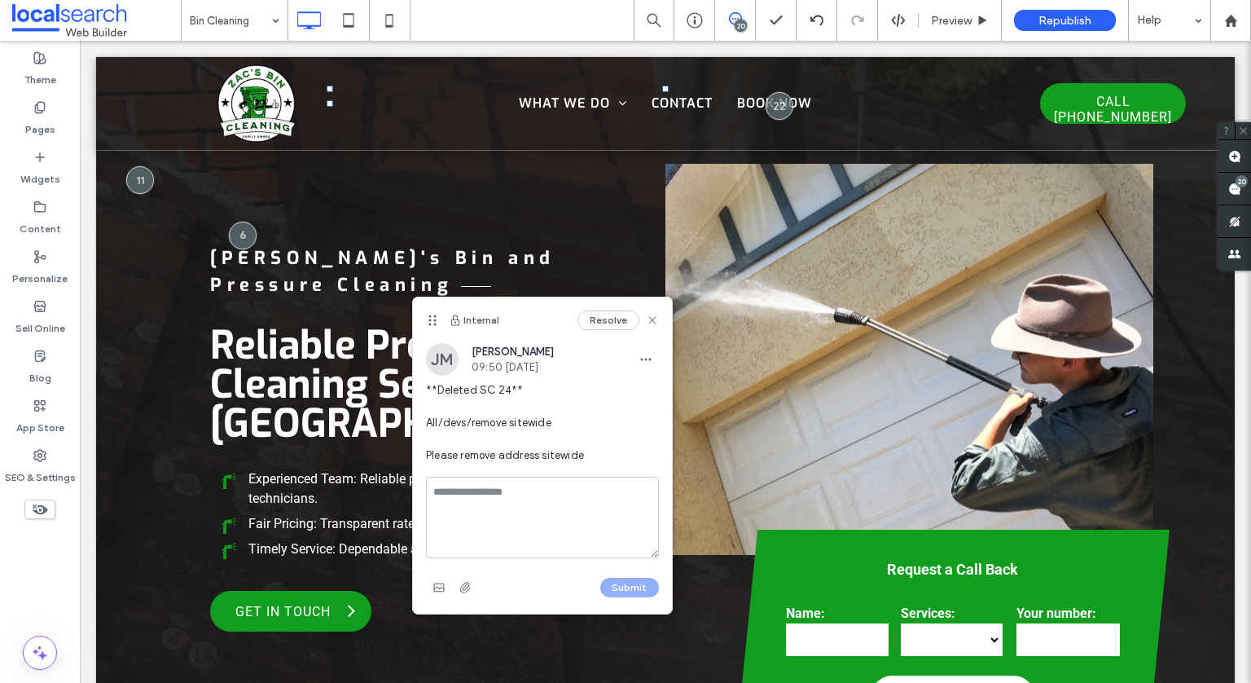
click at [532, 506] on textarea at bounding box center [542, 517] width 233 height 81
type textarea "**********"
click at [658, 581] on button "Submit" at bounding box center [629, 588] width 59 height 20
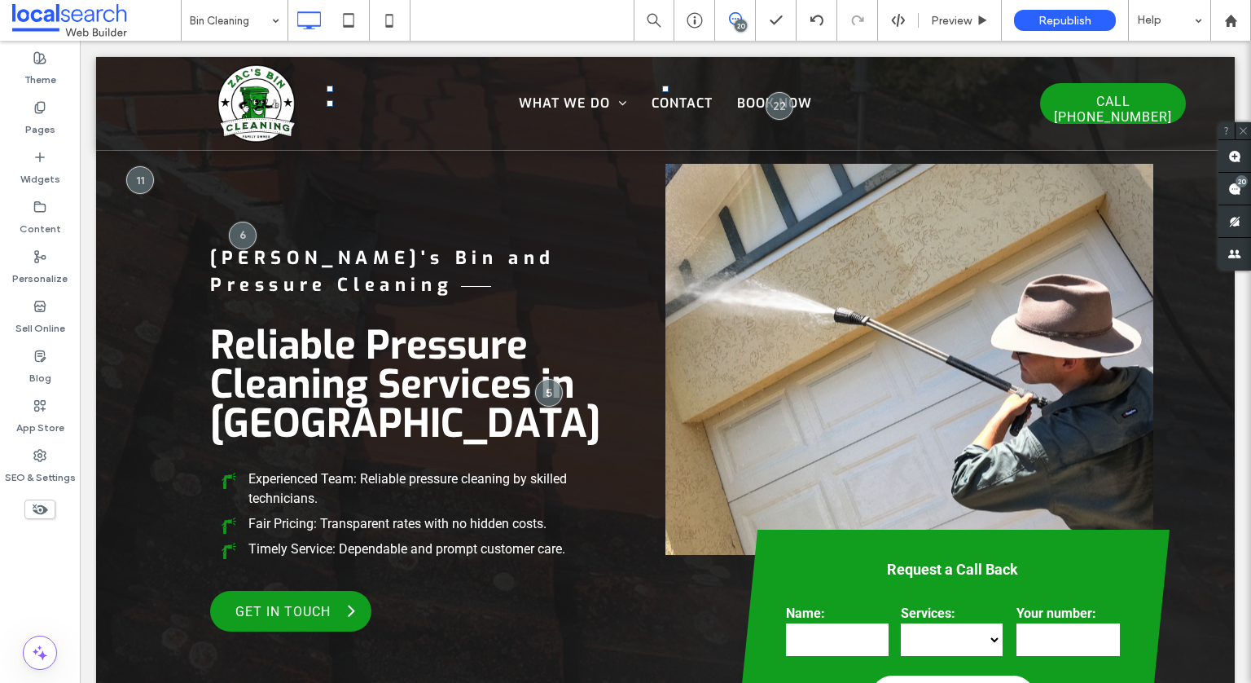
type input "******"
type input "**"
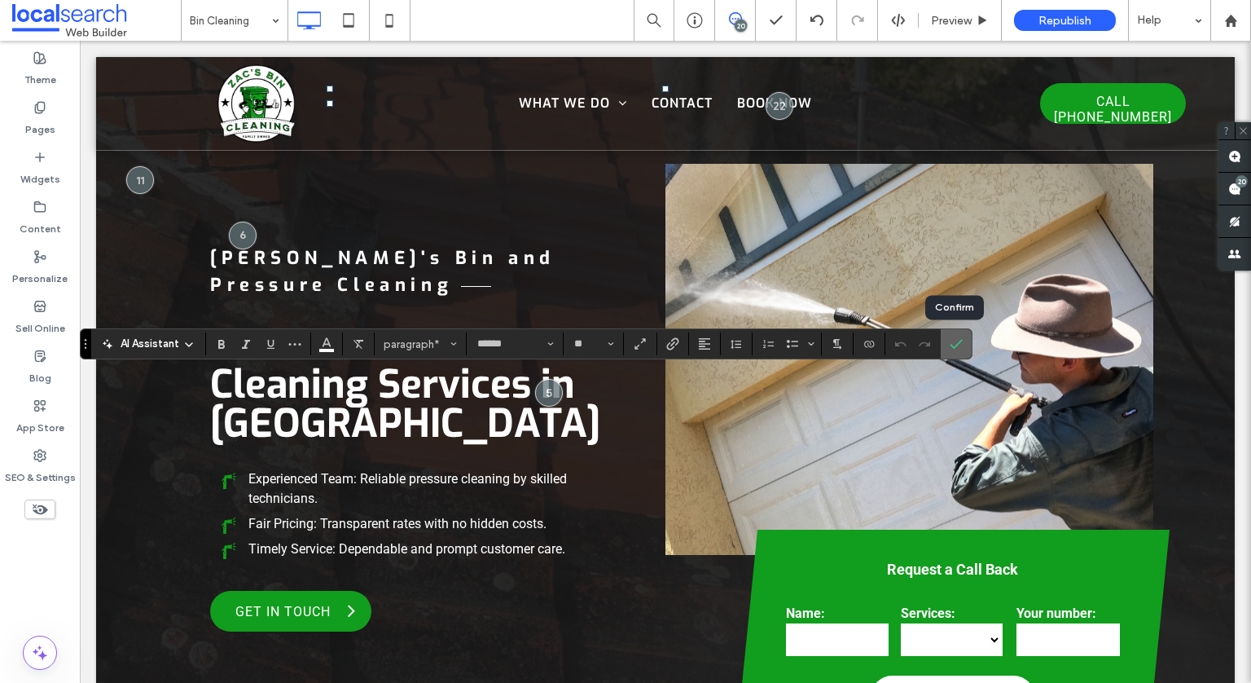
click at [961, 337] on label "Confirm" at bounding box center [956, 343] width 24 height 29
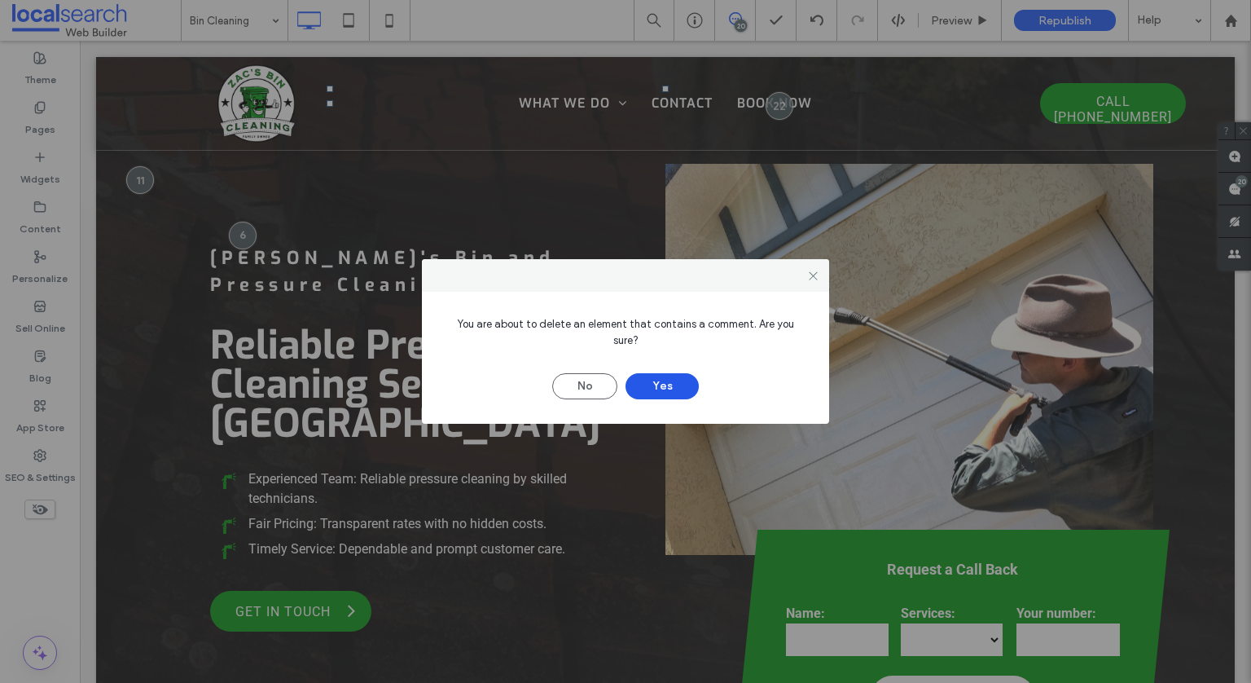
click at [681, 387] on button "Yes" at bounding box center [662, 386] width 73 height 26
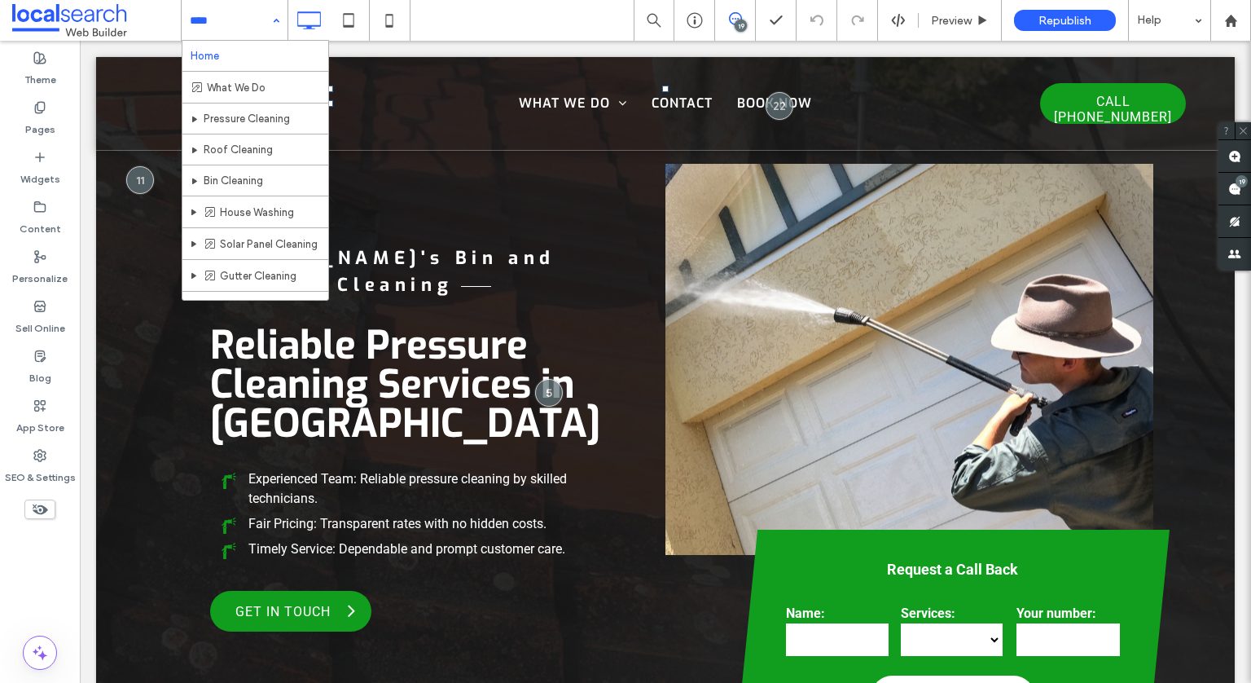
click at [212, 9] on input at bounding box center [230, 20] width 81 height 41
drag, startPoint x: 236, startPoint y: 20, endPoint x: 266, endPoint y: 130, distance: 114.8
click at [266, 41] on div "Home What We Do Pressure Cleaning Roof Cleaning Bin Cleaning House Washing Sola…" at bounding box center [235, 20] width 106 height 41
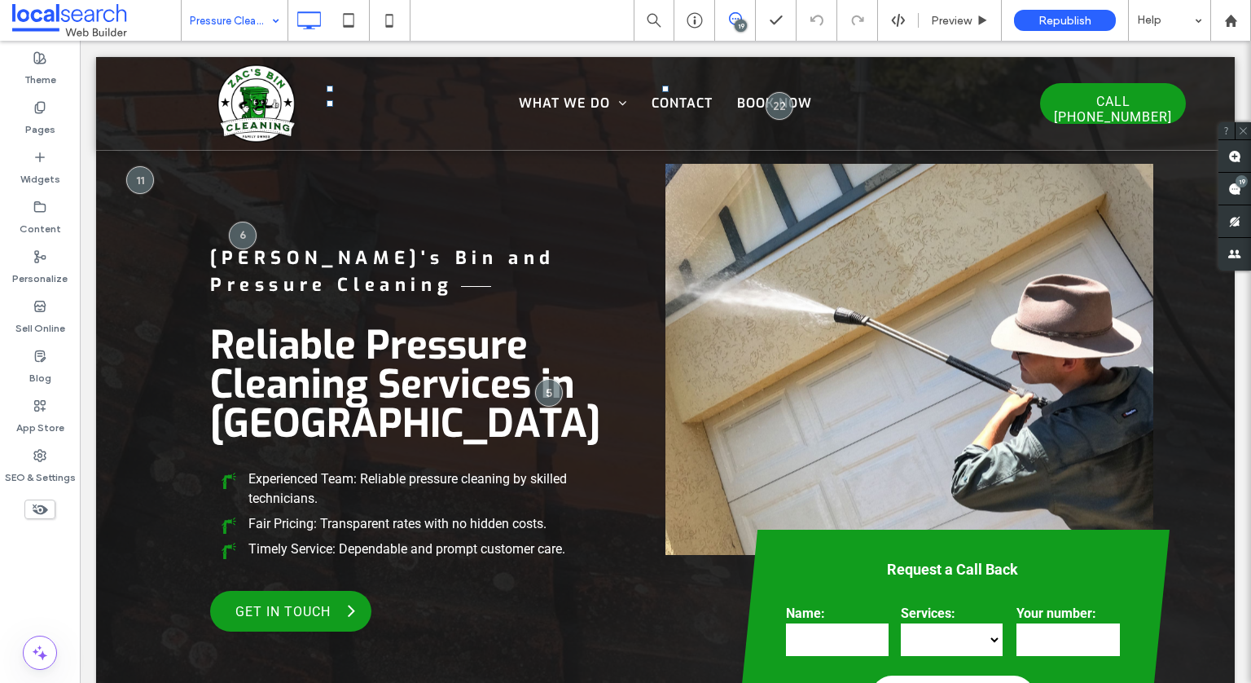
click at [255, 27] on input at bounding box center [230, 20] width 81 height 41
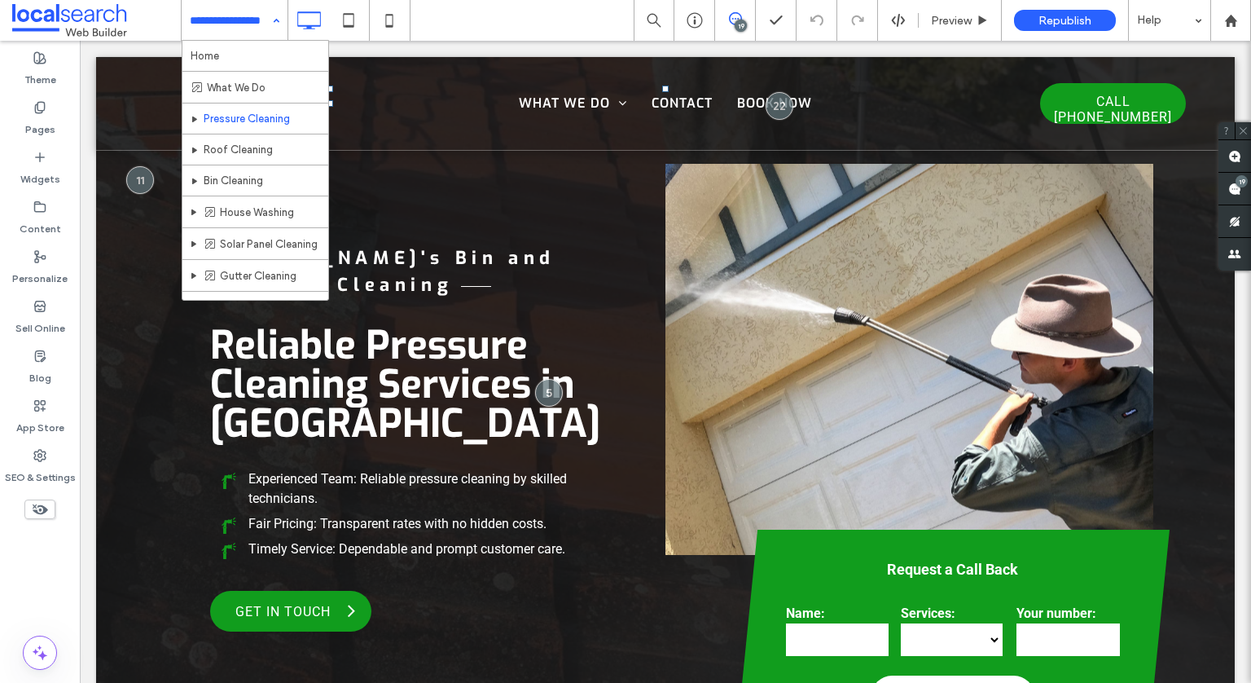
scroll to position [86, 0]
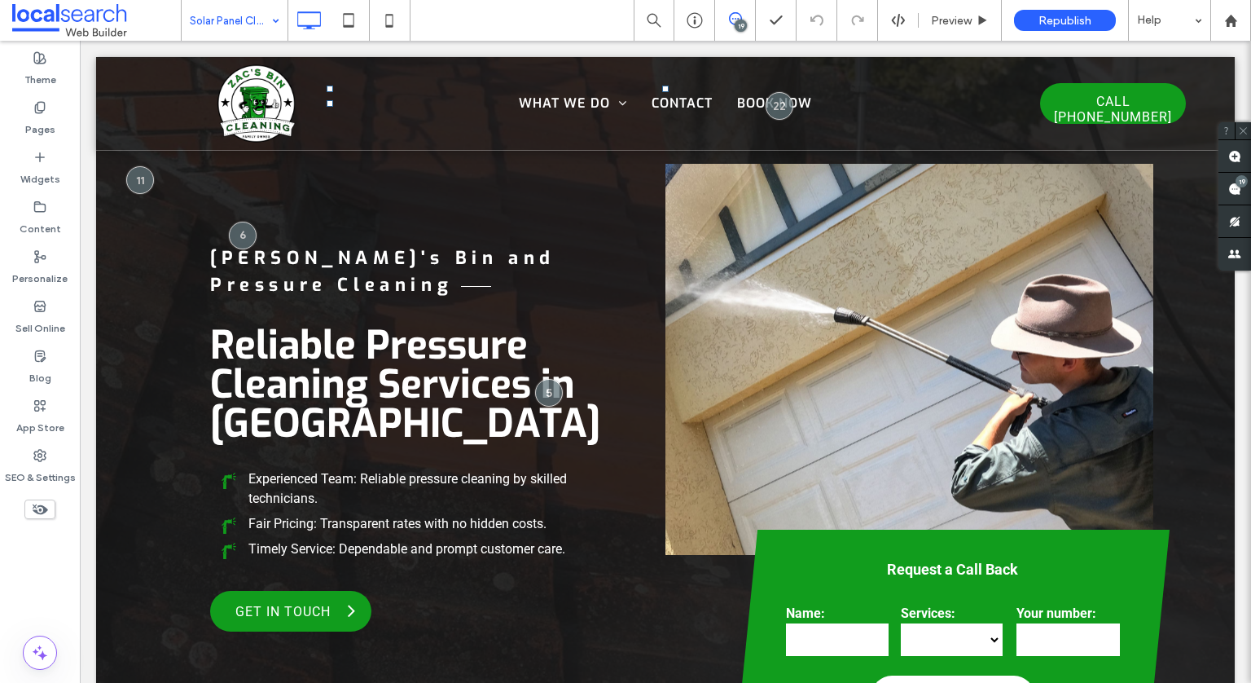
click at [264, 25] on div "Solar Panel Cleaning" at bounding box center [235, 20] width 106 height 41
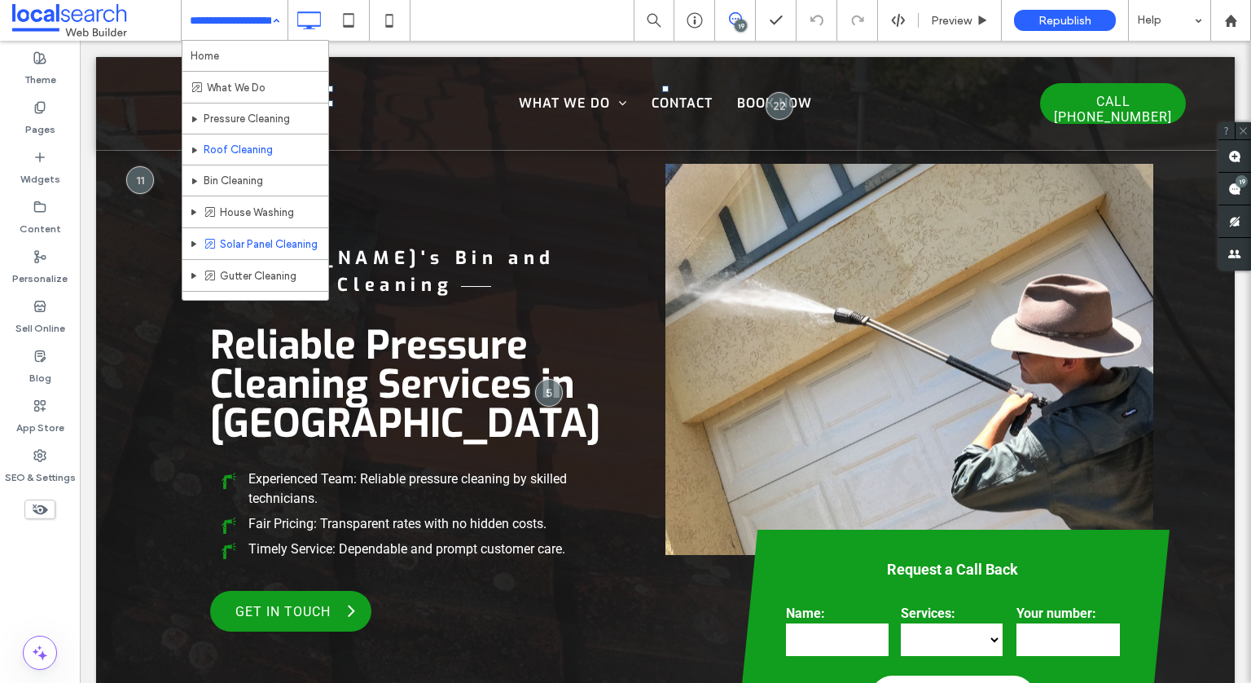
scroll to position [86, 0]
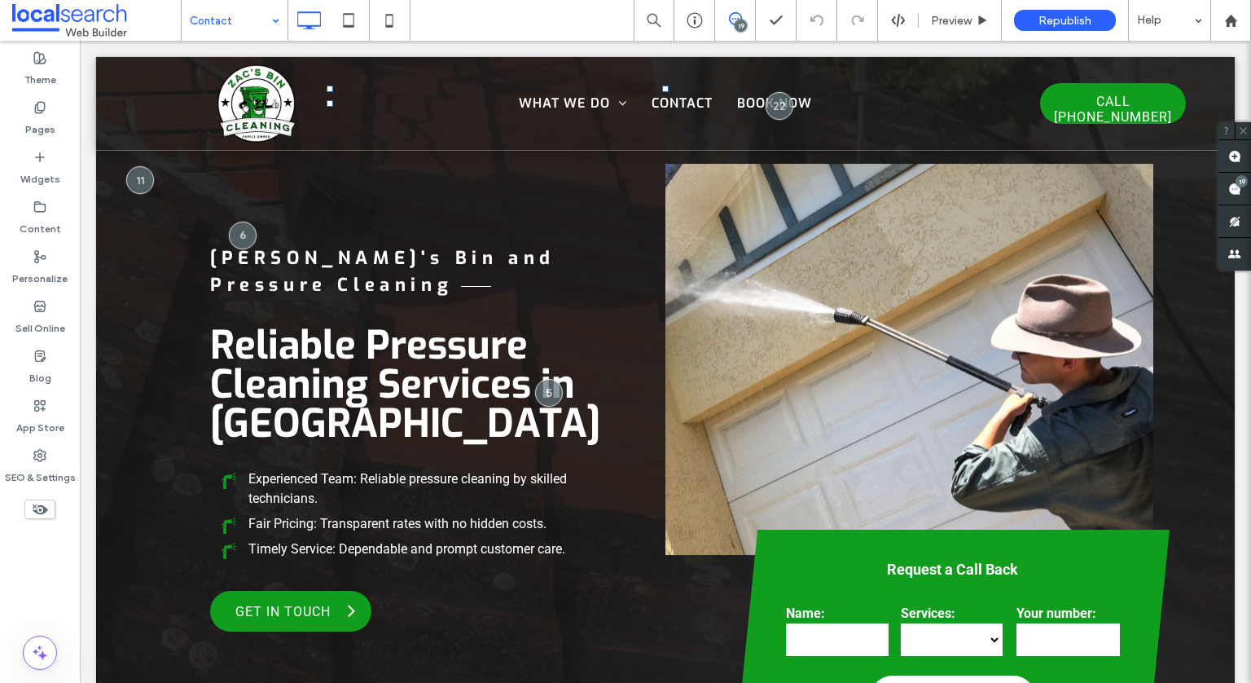
type input "******"
type input "**"
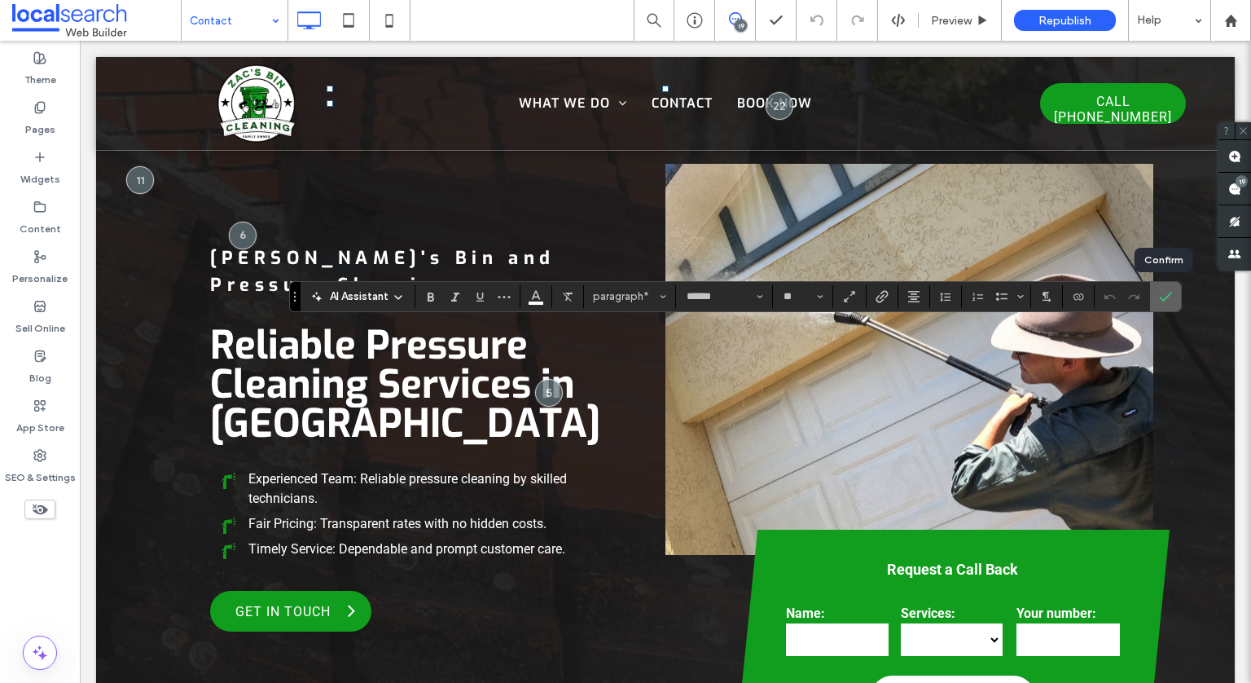
click at [1160, 293] on icon "Confirm" at bounding box center [1165, 296] width 13 height 13
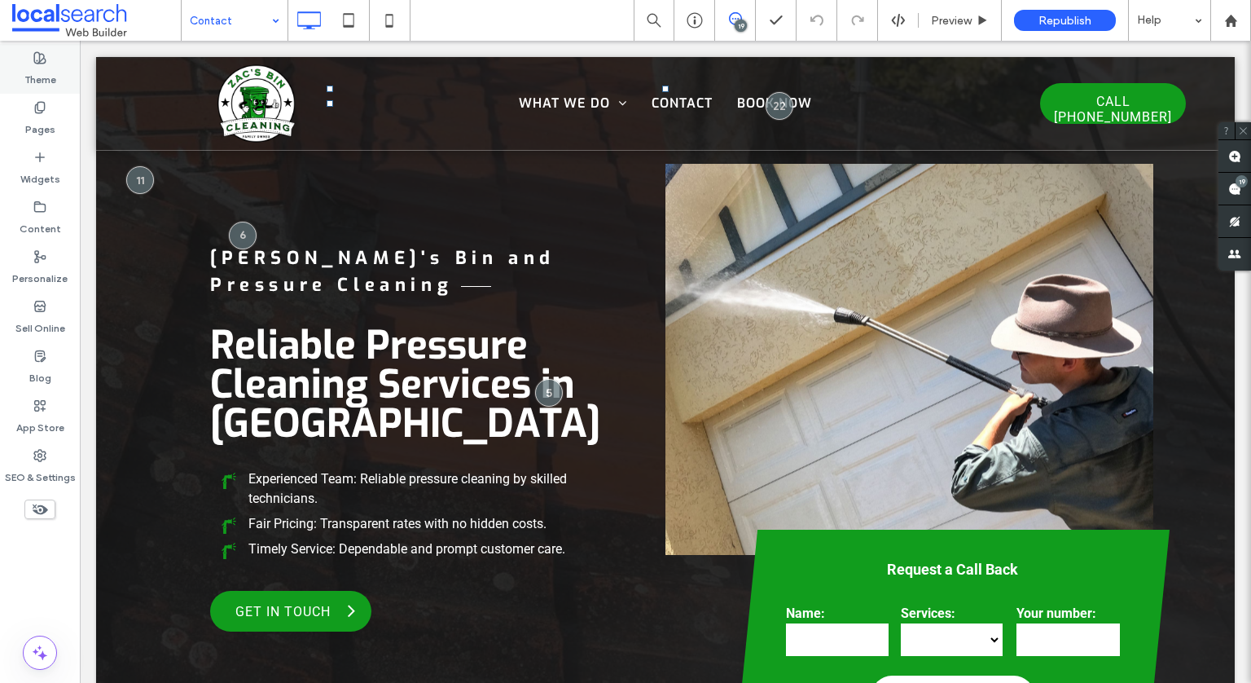
click at [32, 79] on label "Theme" at bounding box center [40, 75] width 32 height 23
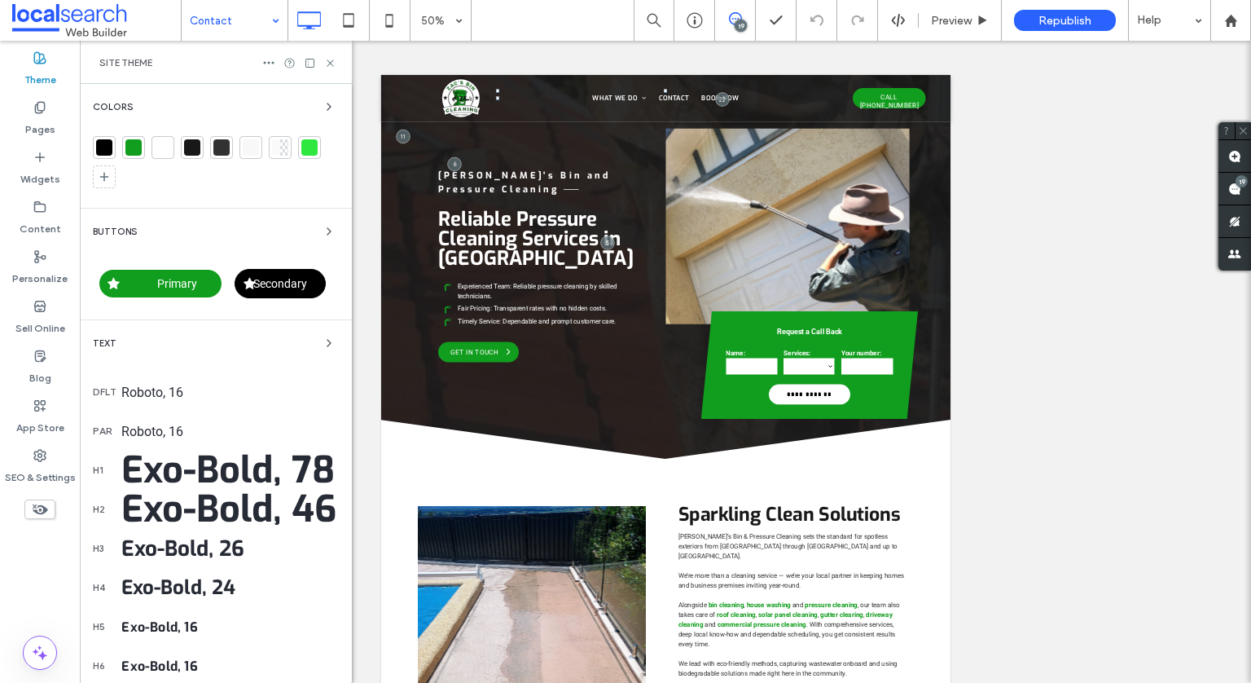
click at [32, 79] on label "Theme" at bounding box center [40, 75] width 32 height 23
click at [45, 110] on icon at bounding box center [39, 107] width 13 height 13
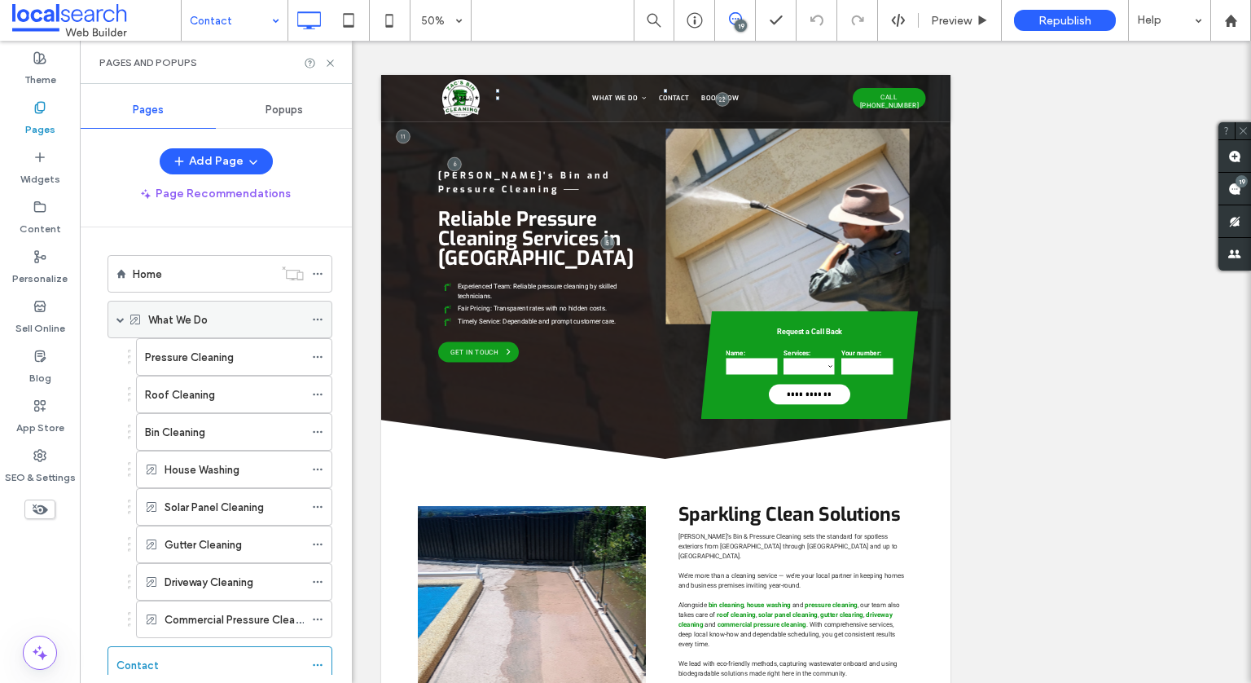
click at [124, 308] on span at bounding box center [121, 319] width 8 height 36
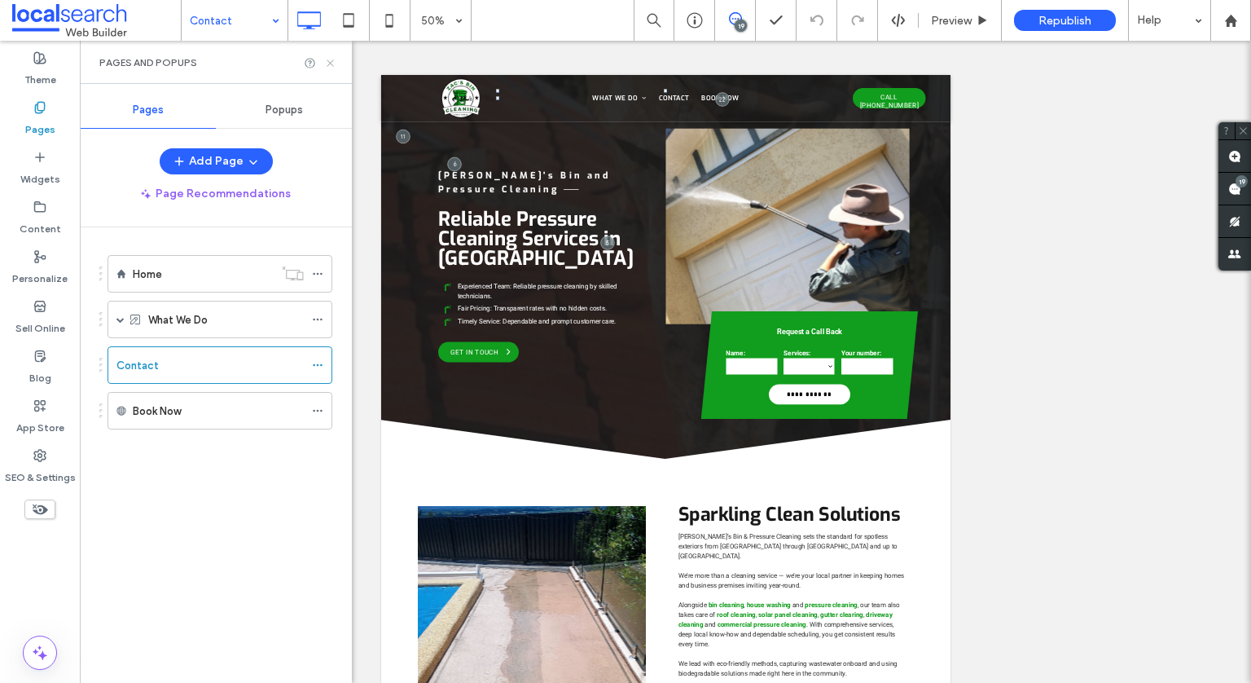
click at [334, 57] on icon at bounding box center [330, 63] width 12 height 12
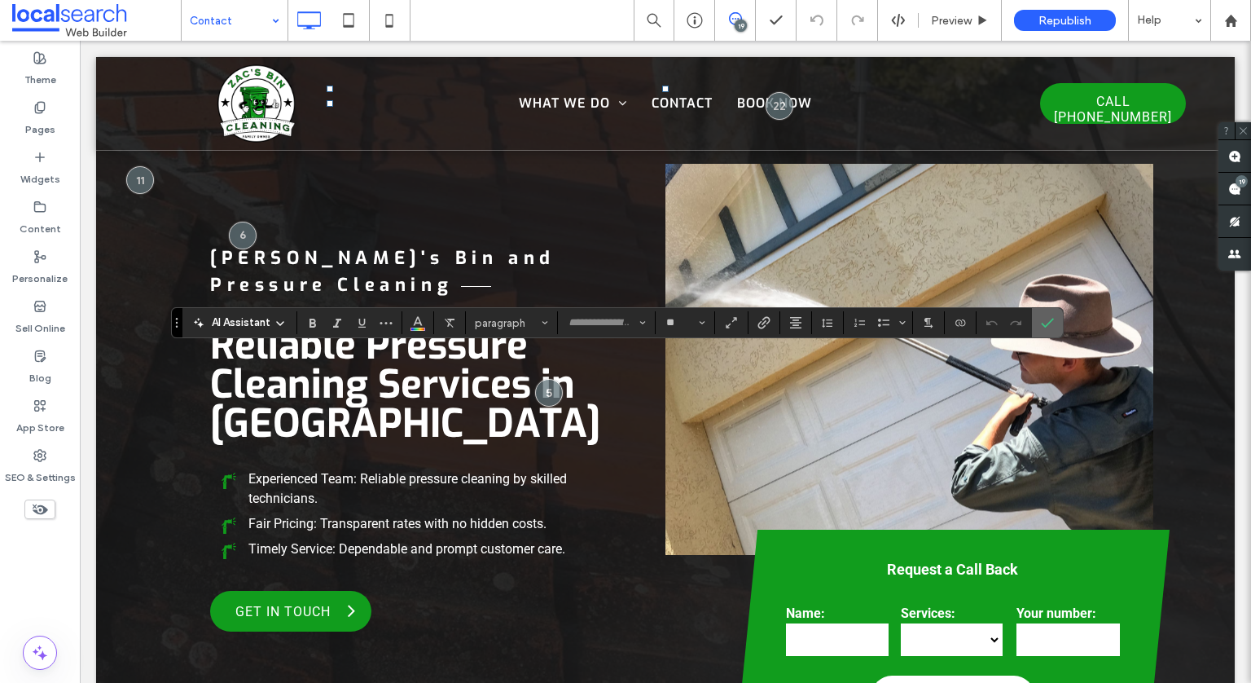
click at [1049, 322] on icon "Confirm" at bounding box center [1047, 322] width 13 height 13
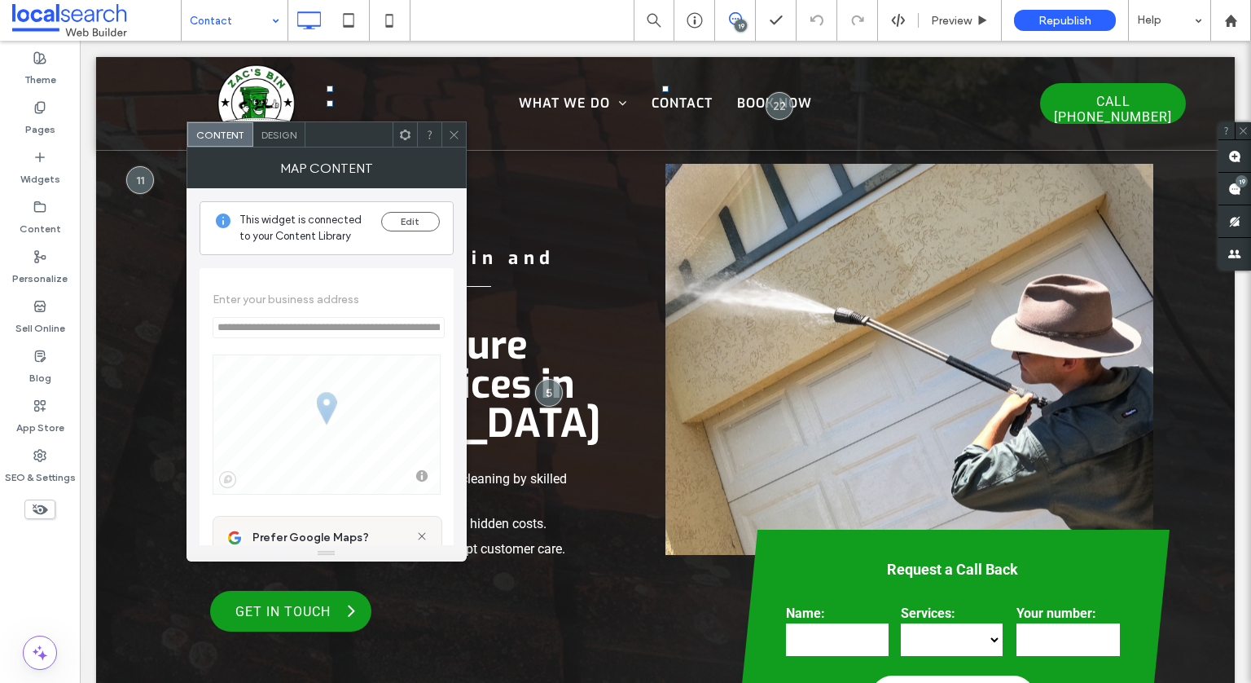
click at [455, 135] on use at bounding box center [454, 134] width 8 height 8
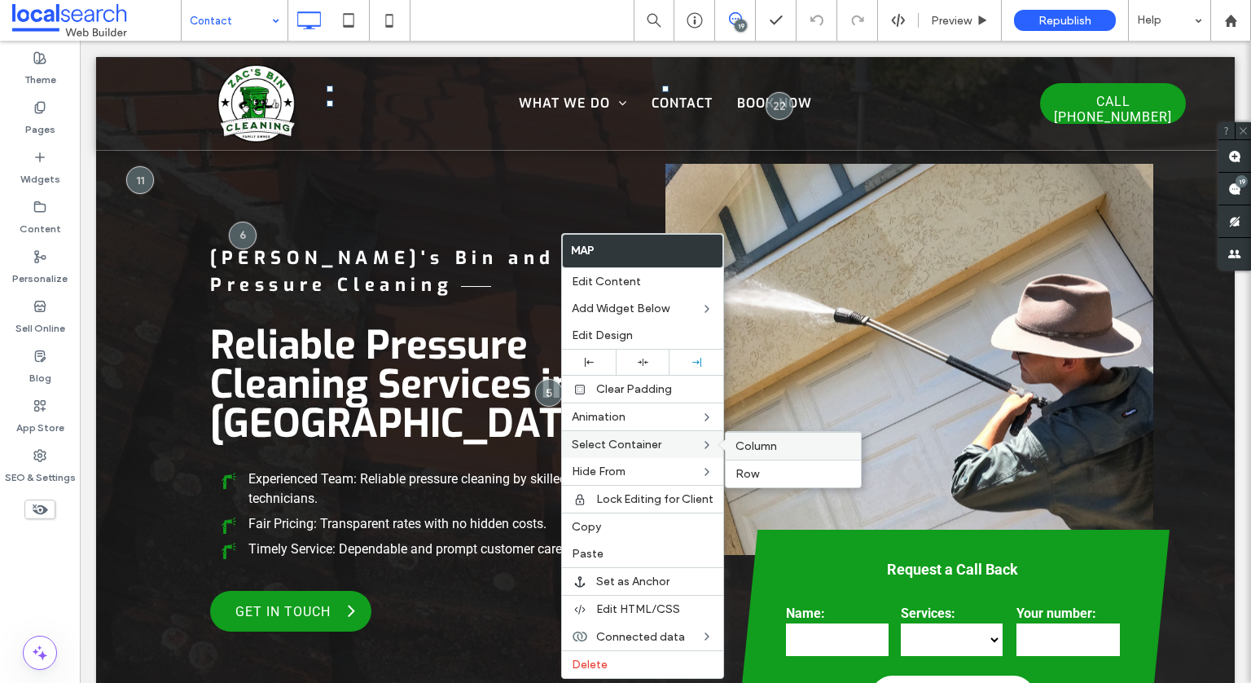
click at [763, 442] on span "Column" at bounding box center [757, 446] width 42 height 14
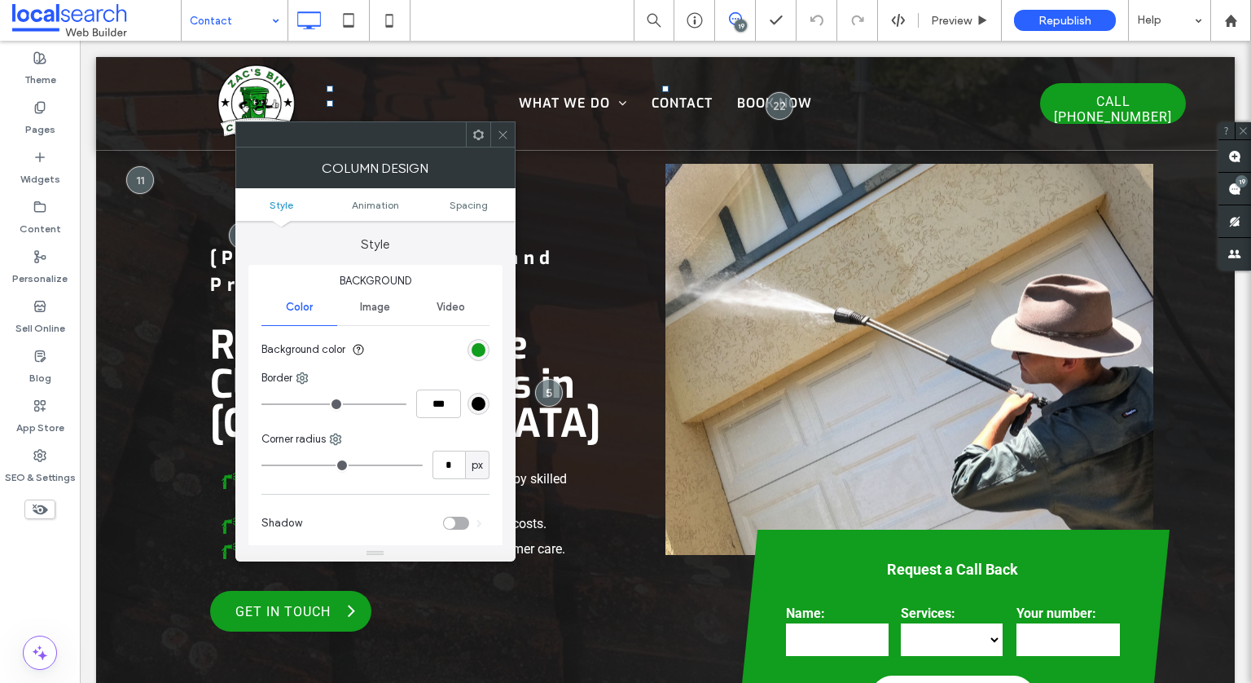
click at [503, 139] on icon at bounding box center [503, 135] width 12 height 12
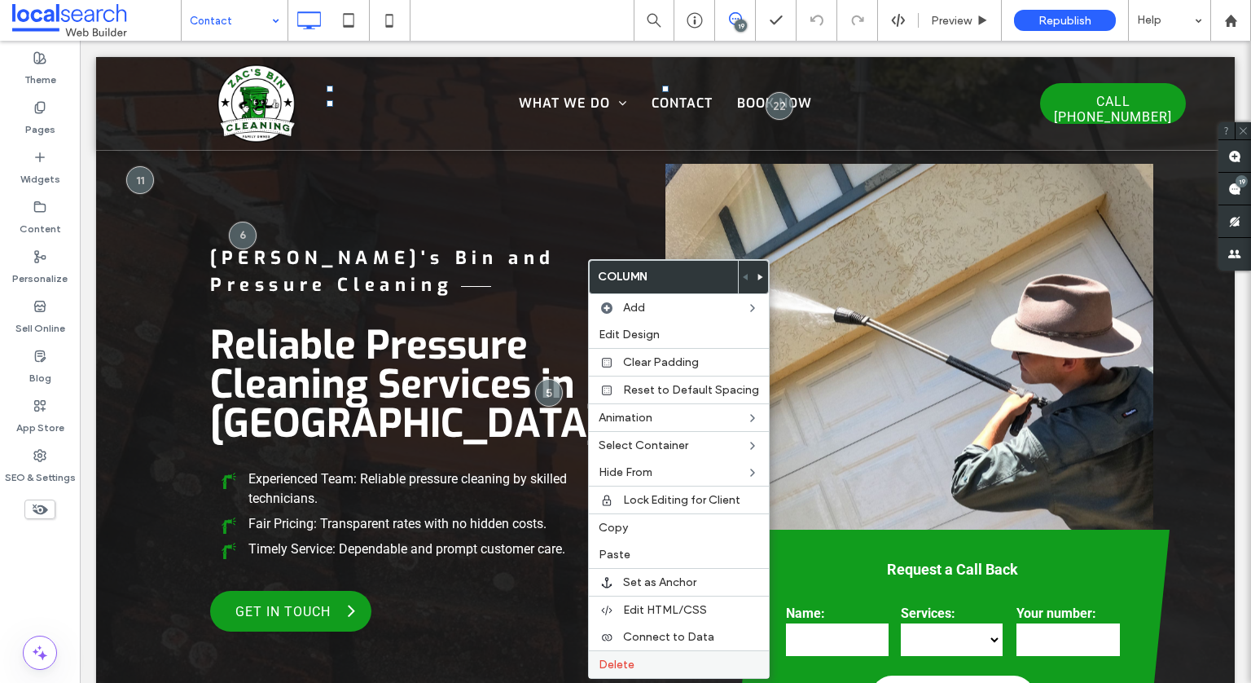
click at [644, 658] on label "Delete" at bounding box center [679, 665] width 161 height 14
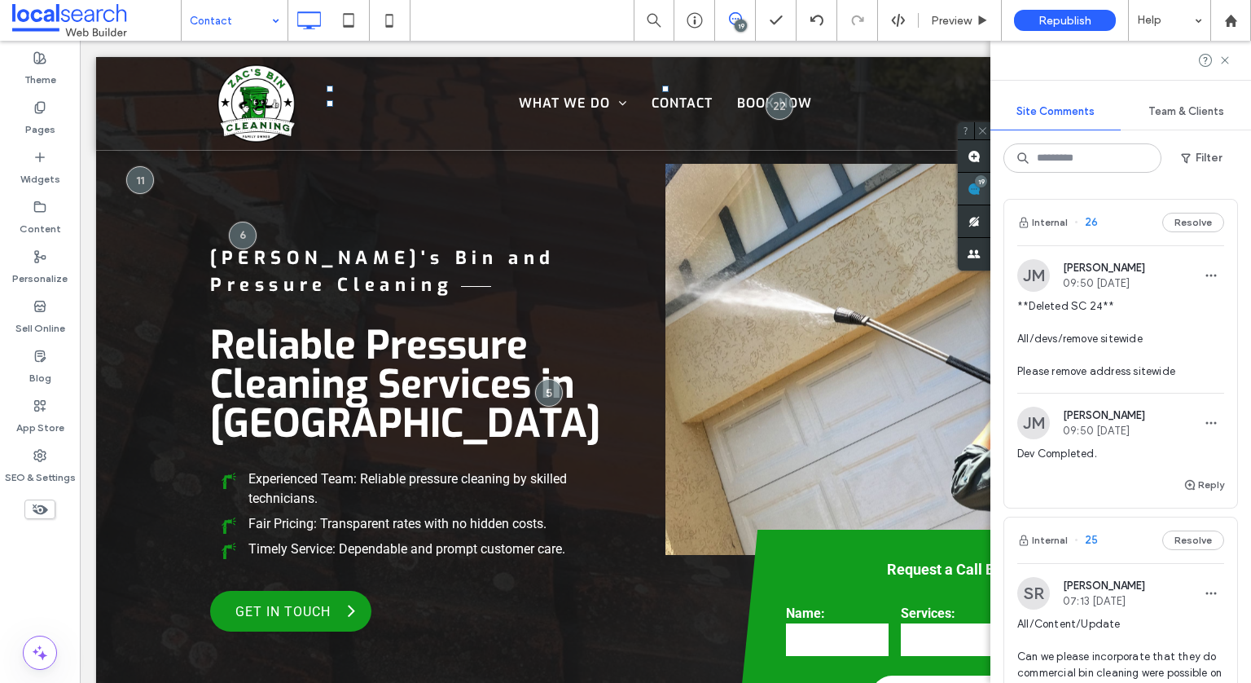
click at [1238, 195] on div "Site Comments Team & Clients Filter Internal 26 Resolve [PERSON_NAME] 09:50 [DA…" at bounding box center [1121, 362] width 261 height 642
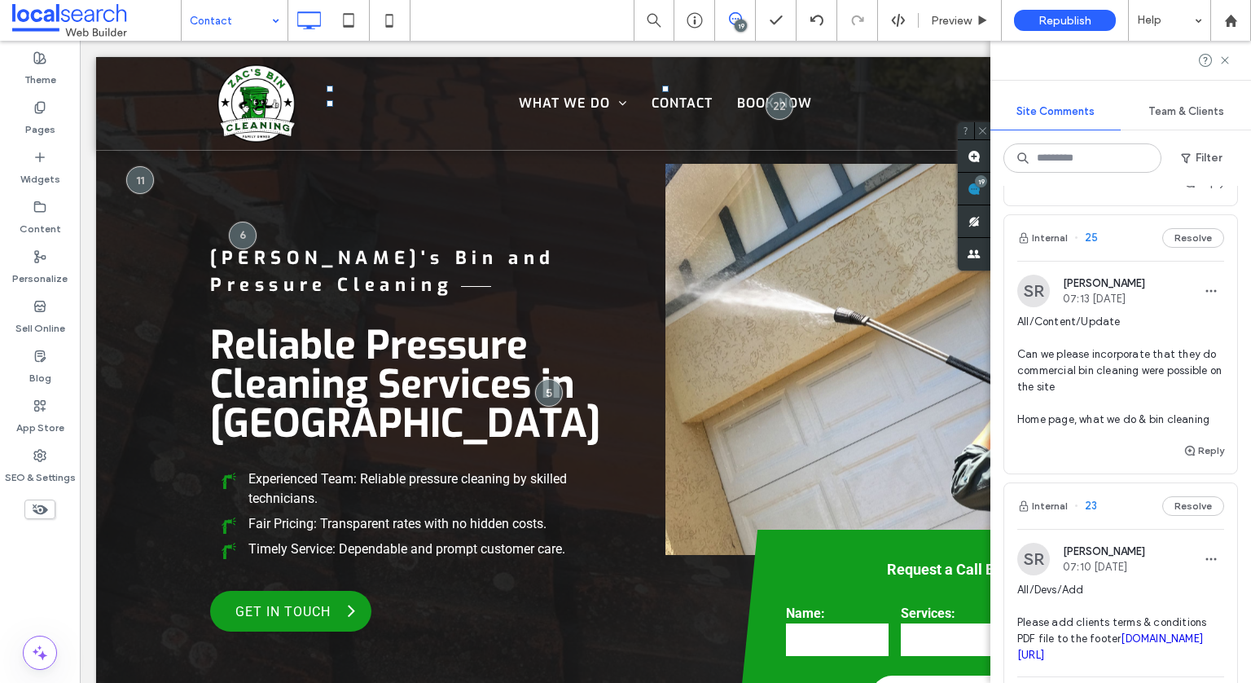
scroll to position [303, 0]
click at [1169, 364] on span "All/Content/Update Can we please incorporate that they do commercial bin cleani…" at bounding box center [1121, 370] width 207 height 114
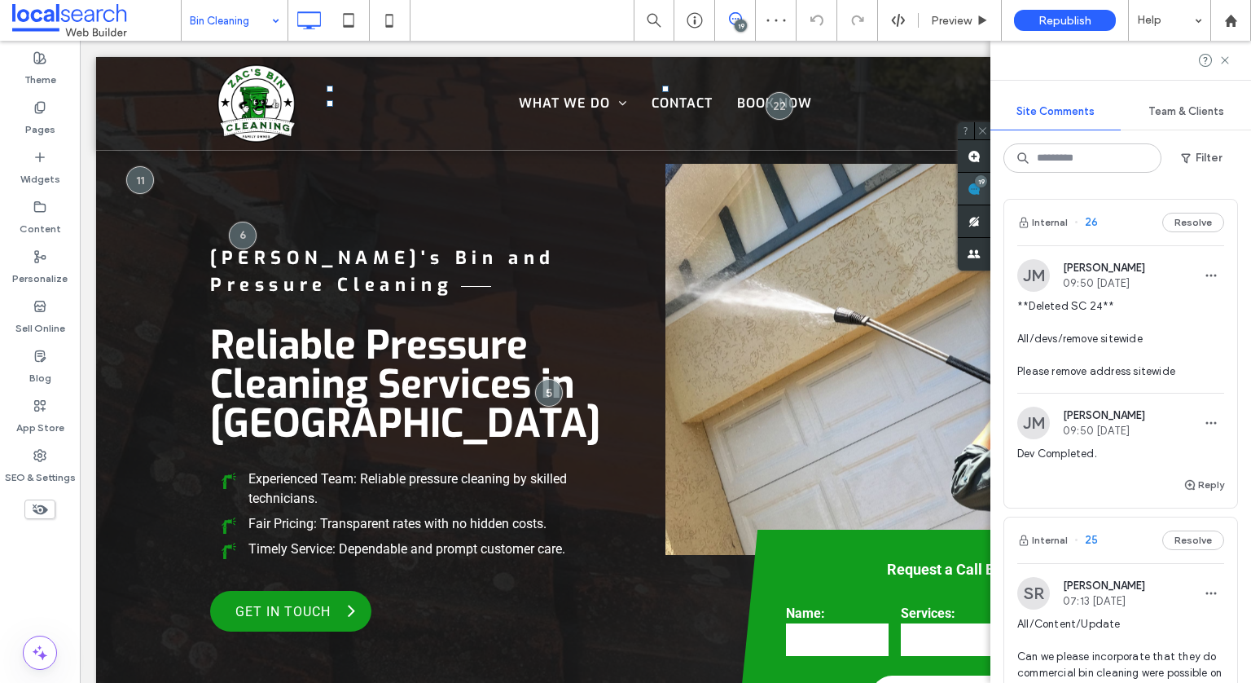
click at [1238, 178] on div "Site Comments Team & Clients Filter Internal 26 Resolve [PERSON_NAME] 09:50 [DA…" at bounding box center [1121, 362] width 261 height 642
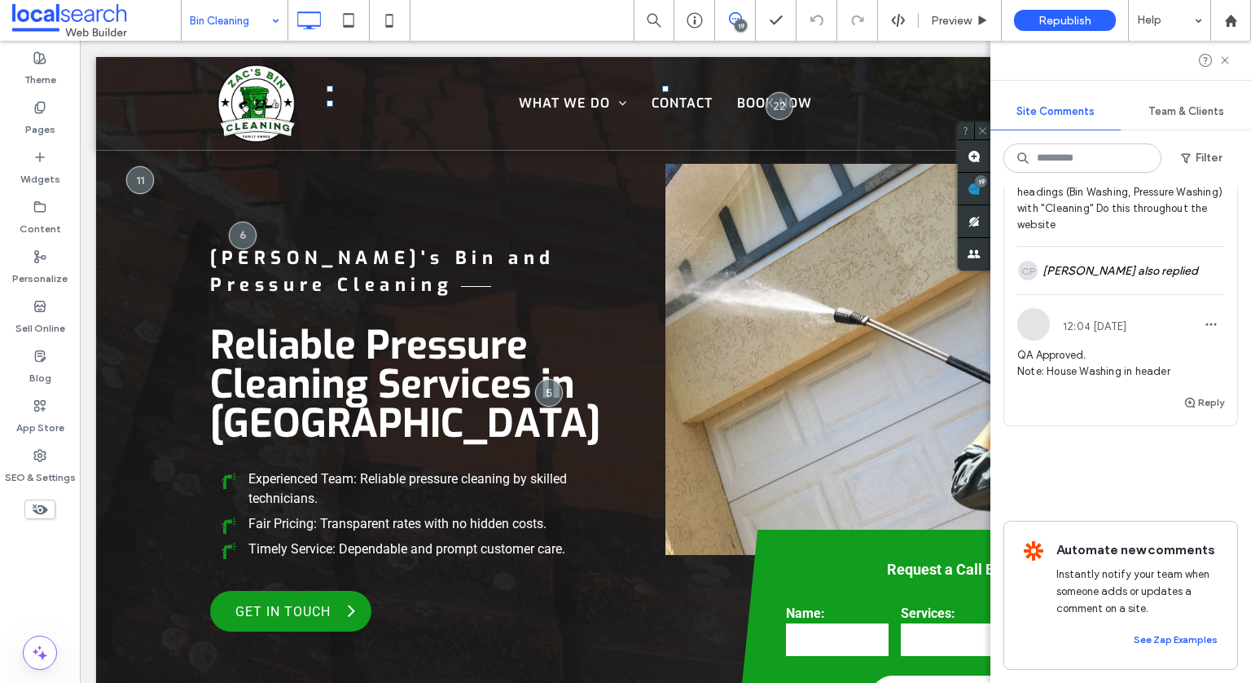
scroll to position [7144, 0]
click at [30, 459] on div "SEO & Settings" at bounding box center [40, 467] width 80 height 50
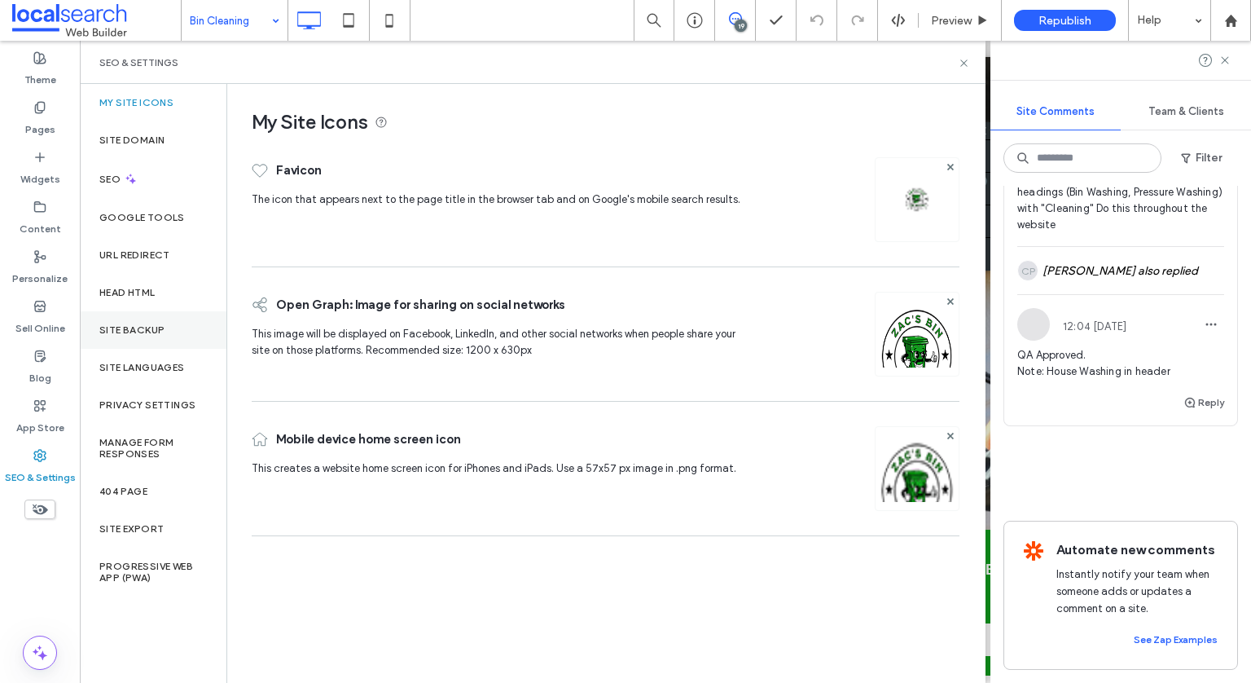
click at [151, 327] on label "Site Backup" at bounding box center [131, 329] width 65 height 11
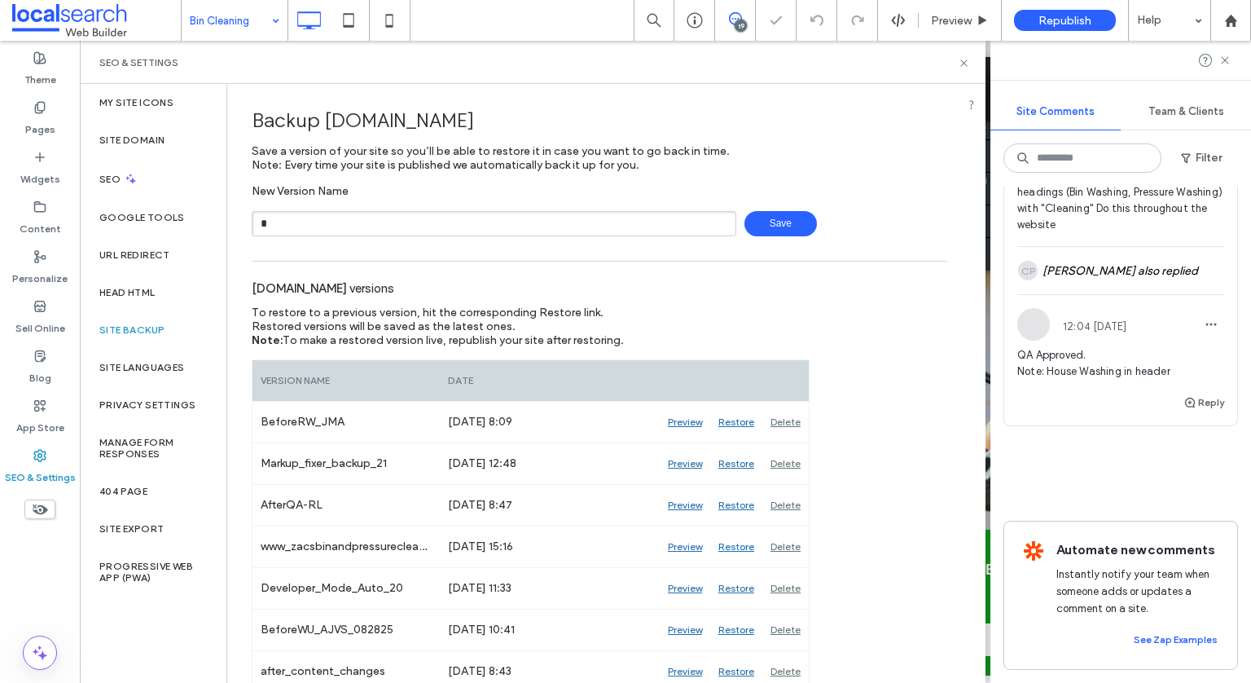
click at [393, 218] on input "*" at bounding box center [494, 223] width 485 height 25
type input "**********"
click at [767, 219] on span "Save" at bounding box center [781, 223] width 73 height 25
click at [967, 60] on icon at bounding box center [964, 63] width 12 height 12
